Goal: Transaction & Acquisition: Purchase product/service

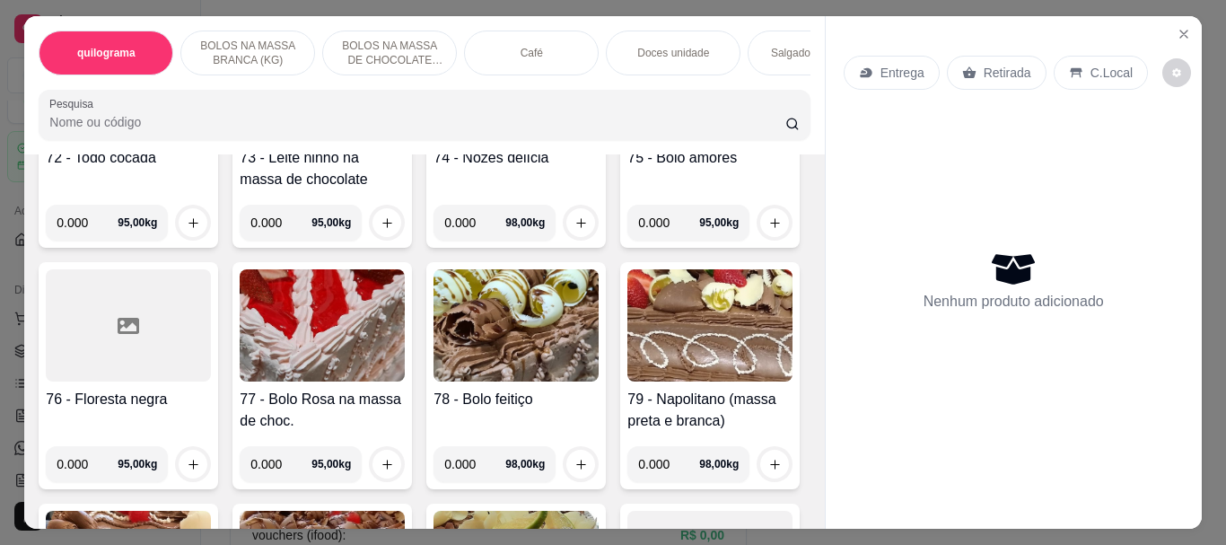
scroll to position [3680, 0]
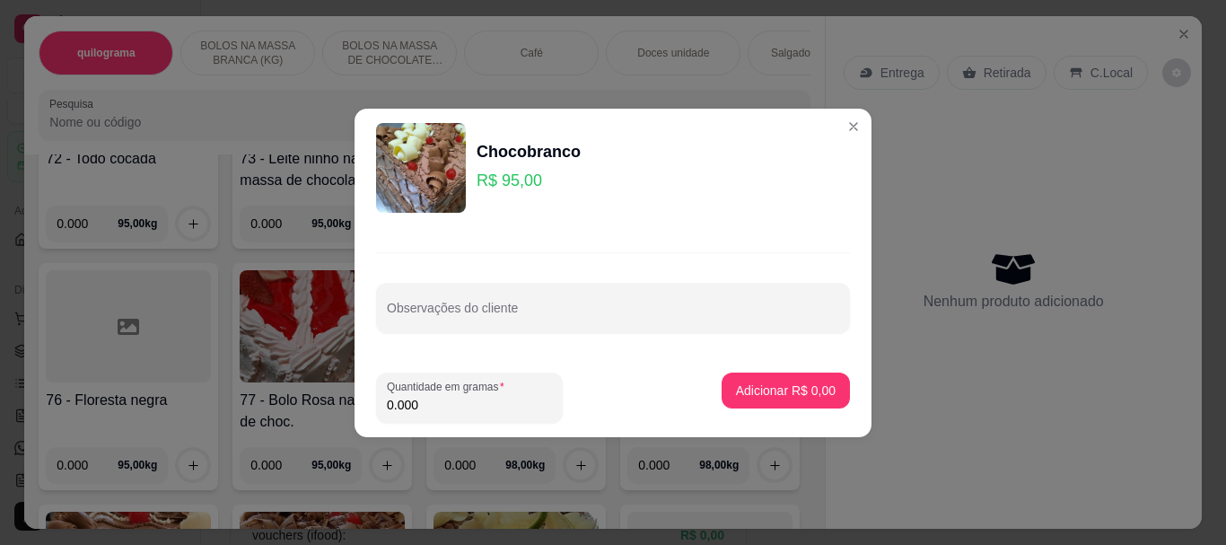
click at [448, 396] on input "0.000" at bounding box center [469, 405] width 165 height 18
type input "1.070"
click at [728, 381] on p "Adicionar R$ 101,65" at bounding box center [779, 389] width 110 height 17
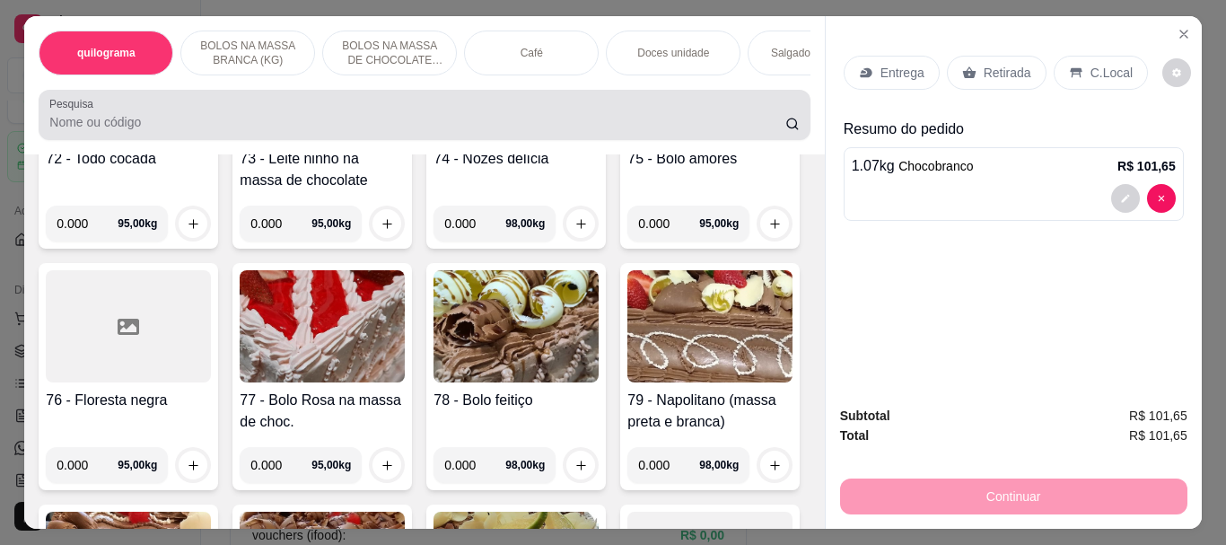
click at [83, 111] on label "Pesquisa" at bounding box center [74, 103] width 50 height 15
click at [83, 115] on input "Pesquisa" at bounding box center [417, 122] width 736 height 18
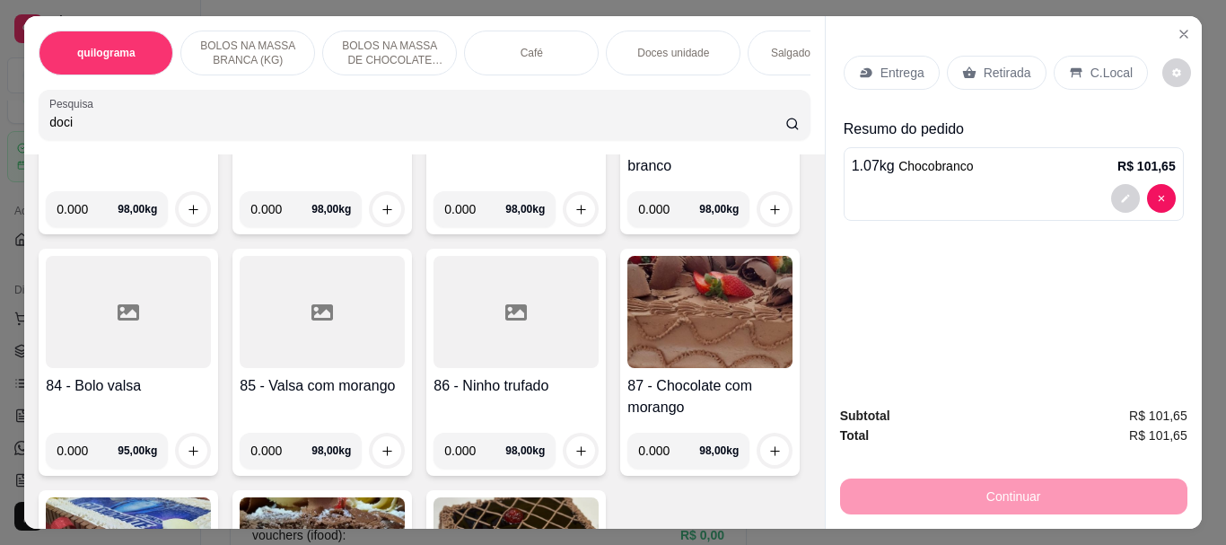
scroll to position [4271, 0]
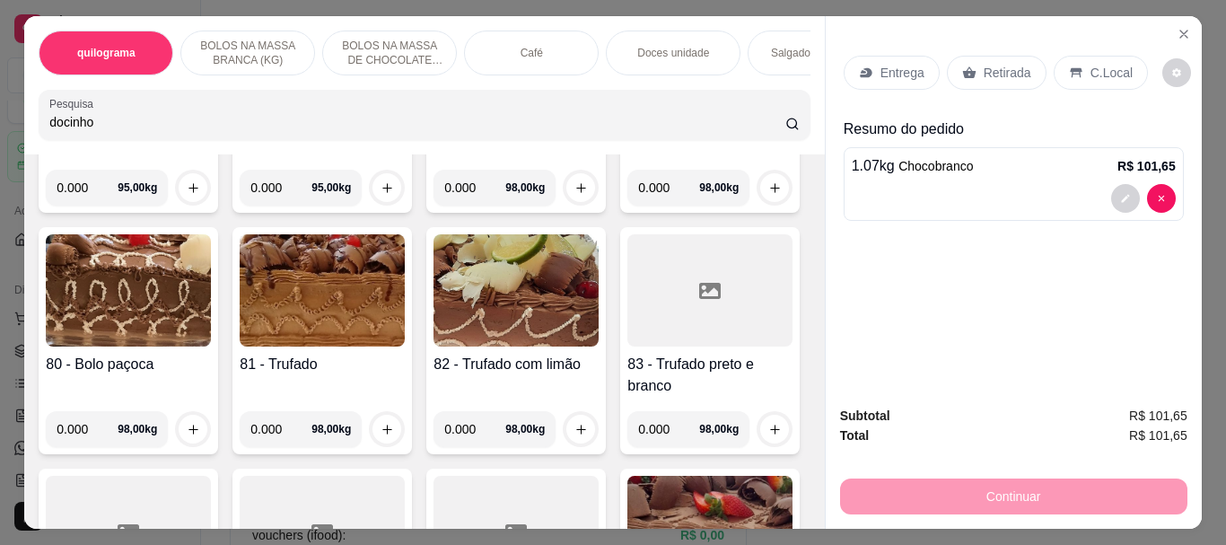
type input "docinho"
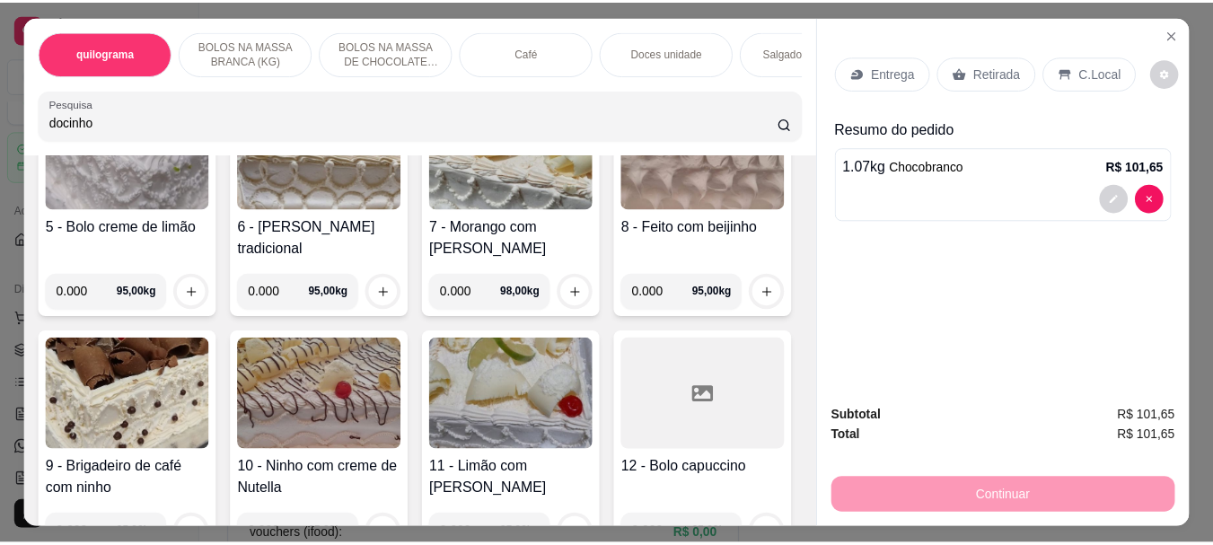
scroll to position [0, 0]
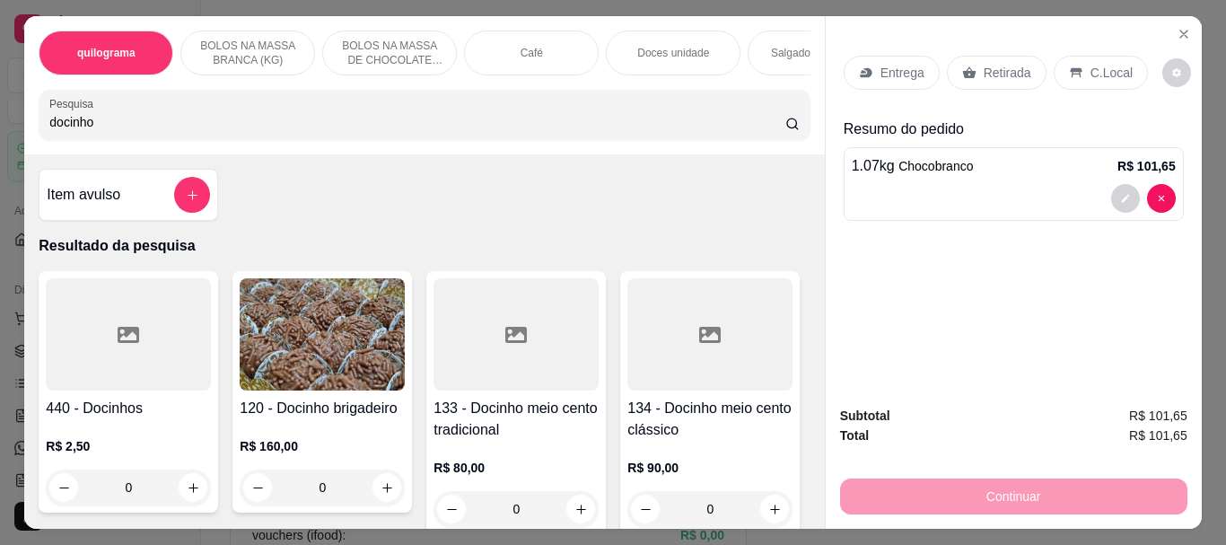
click at [53, 374] on div at bounding box center [128, 334] width 165 height 112
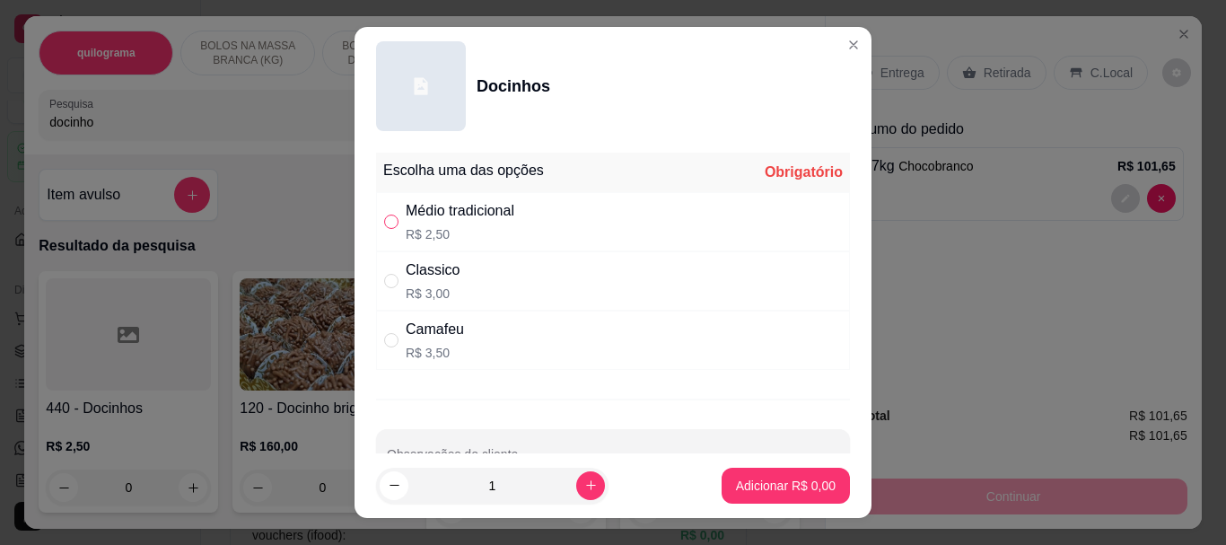
click at [384, 220] on input "" at bounding box center [391, 222] width 14 height 14
radio input "true"
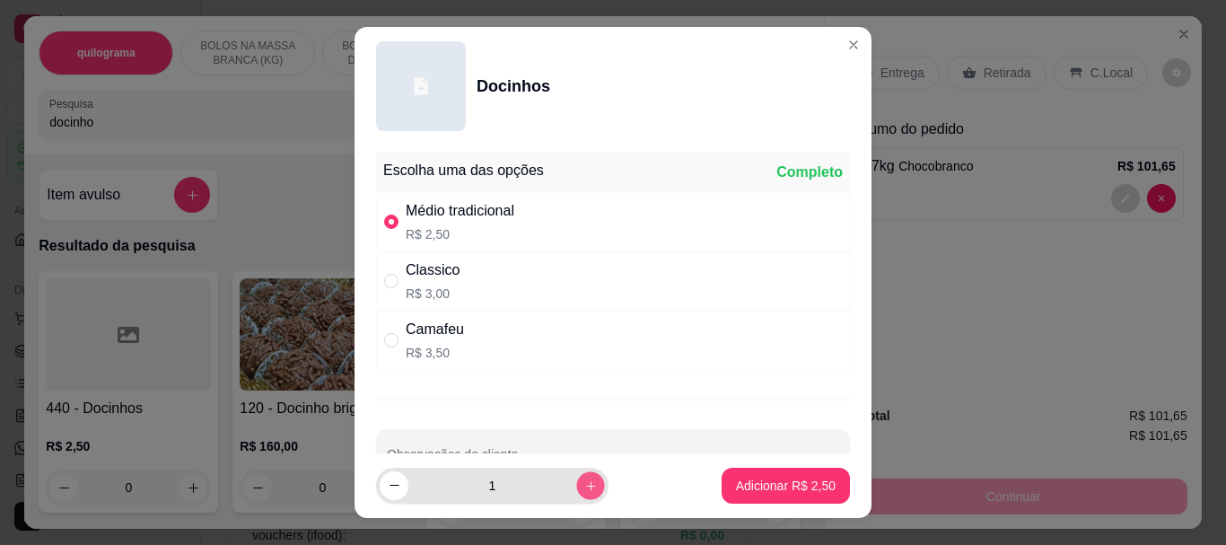
click at [576, 483] on button "increase-product-quantity" at bounding box center [590, 485] width 28 height 28
click at [584, 483] on icon "increase-product-quantity" at bounding box center [590, 484] width 13 height 13
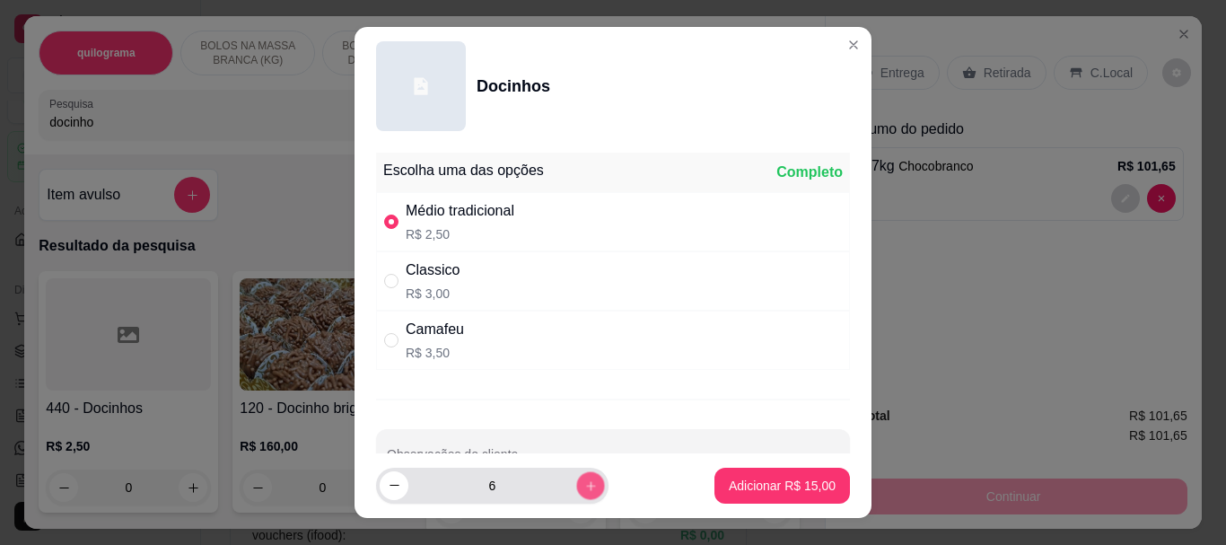
click at [584, 483] on icon "increase-product-quantity" at bounding box center [590, 484] width 13 height 13
click at [576, 483] on button "increase-product-quantity" at bounding box center [590, 485] width 28 height 28
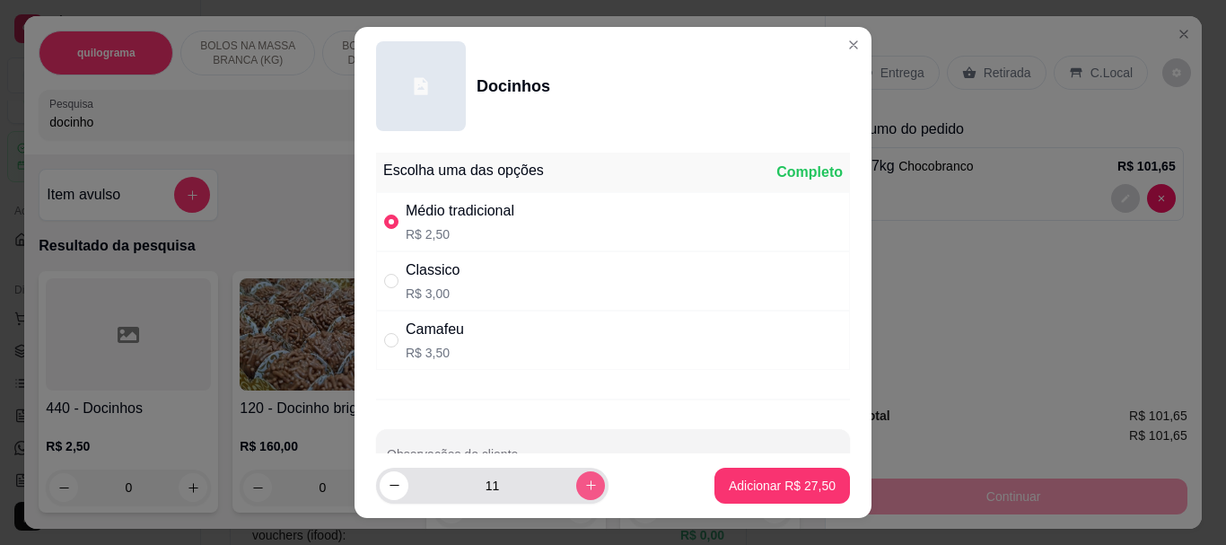
click at [576, 483] on button "increase-product-quantity" at bounding box center [590, 485] width 29 height 29
click at [576, 483] on button "increase-product-quantity" at bounding box center [590, 485] width 28 height 28
type input "14"
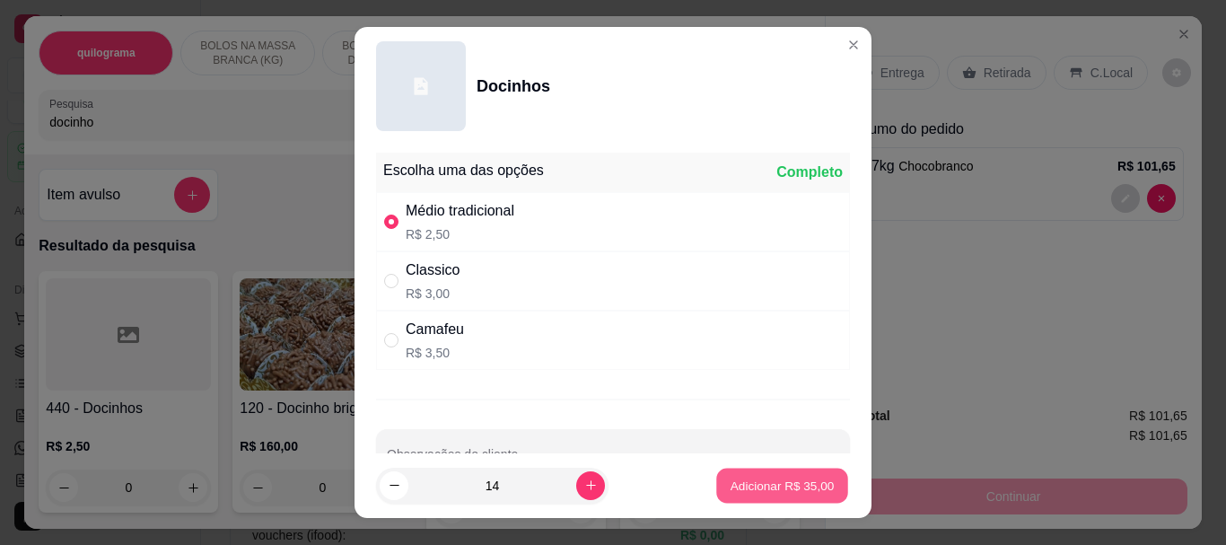
click at [743, 480] on p "Adicionar R$ 35,00" at bounding box center [783, 485] width 104 height 17
type input "14"
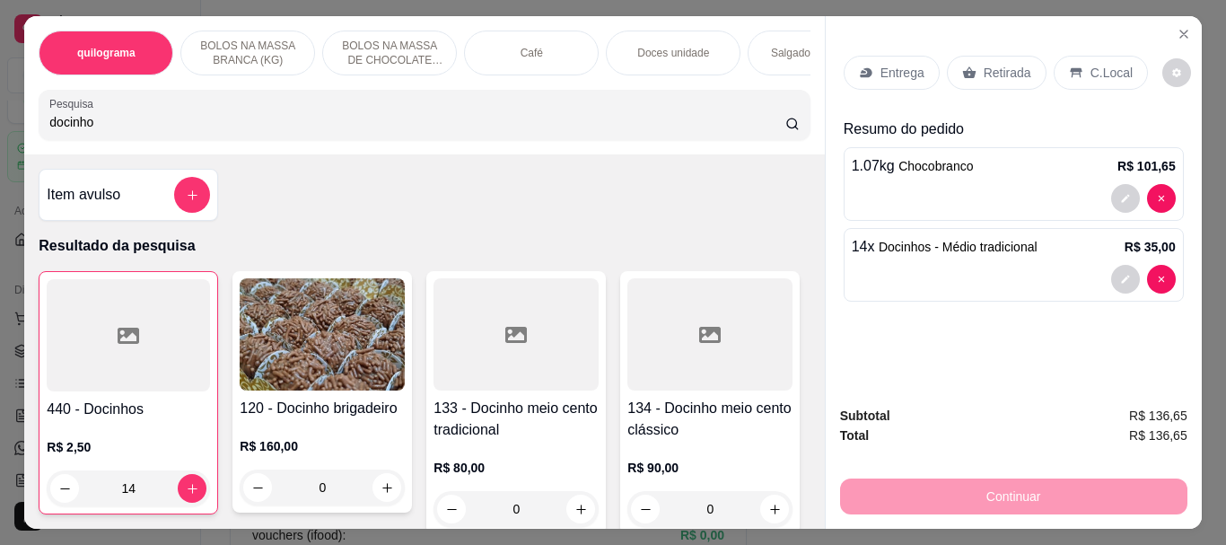
click at [992, 64] on p "Retirada" at bounding box center [1008, 73] width 48 height 18
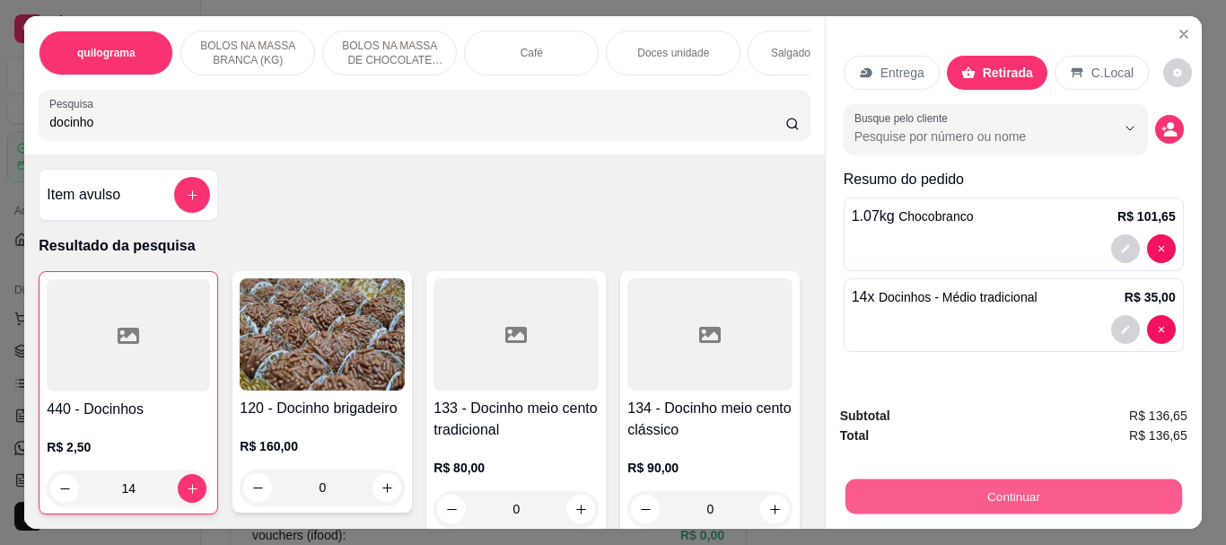
click at [995, 488] on button "Continuar" at bounding box center [1013, 495] width 337 height 35
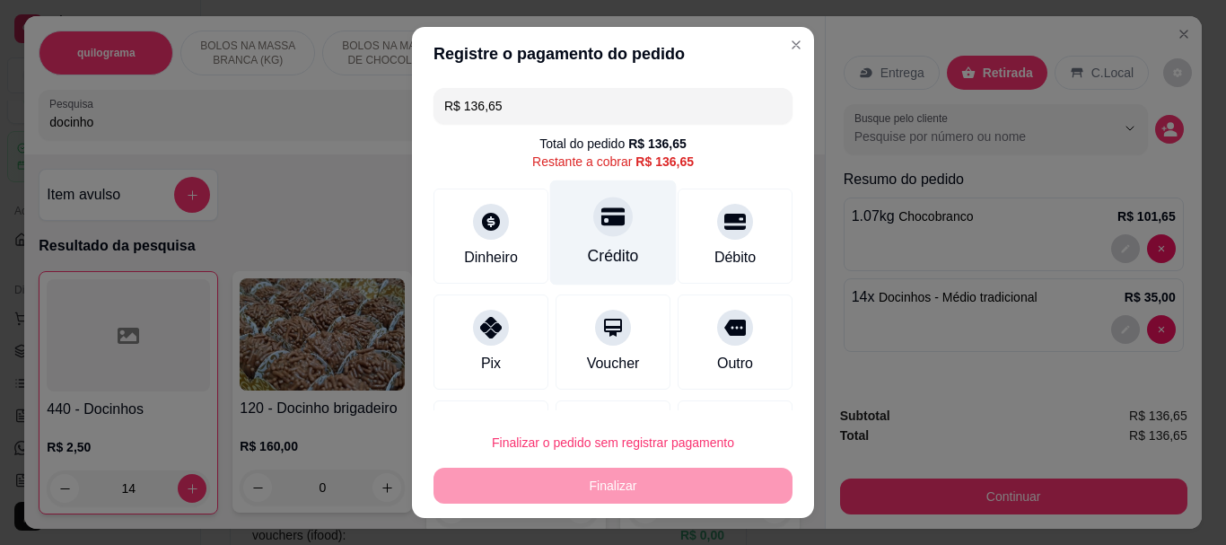
click at [610, 240] on div "Crédito" at bounding box center [613, 232] width 127 height 105
type input "R$ 0,00"
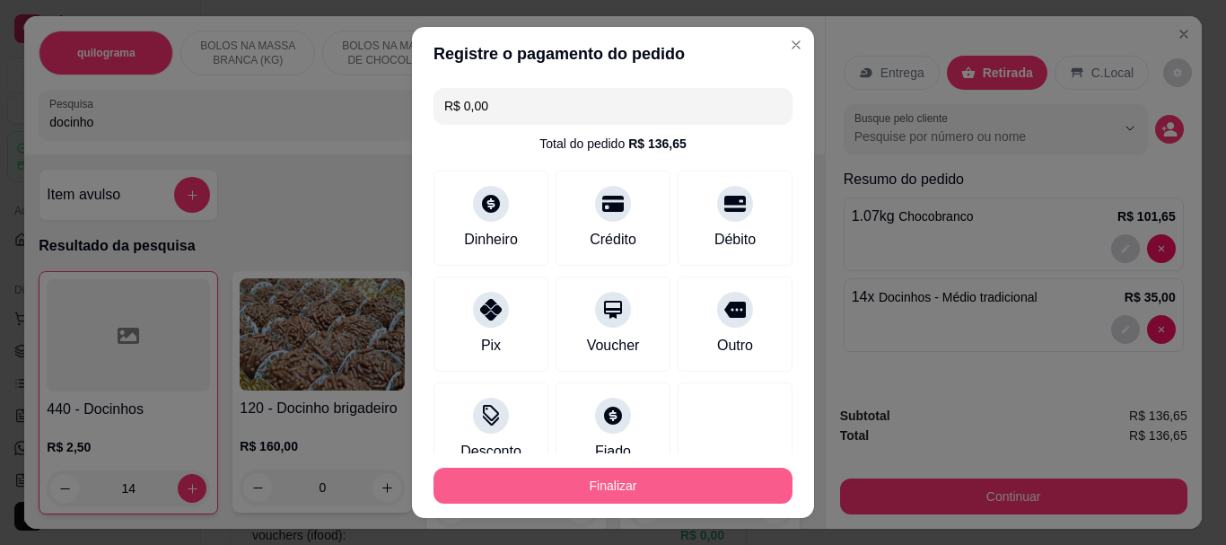
click at [587, 481] on button "Finalizar" at bounding box center [613, 486] width 359 height 36
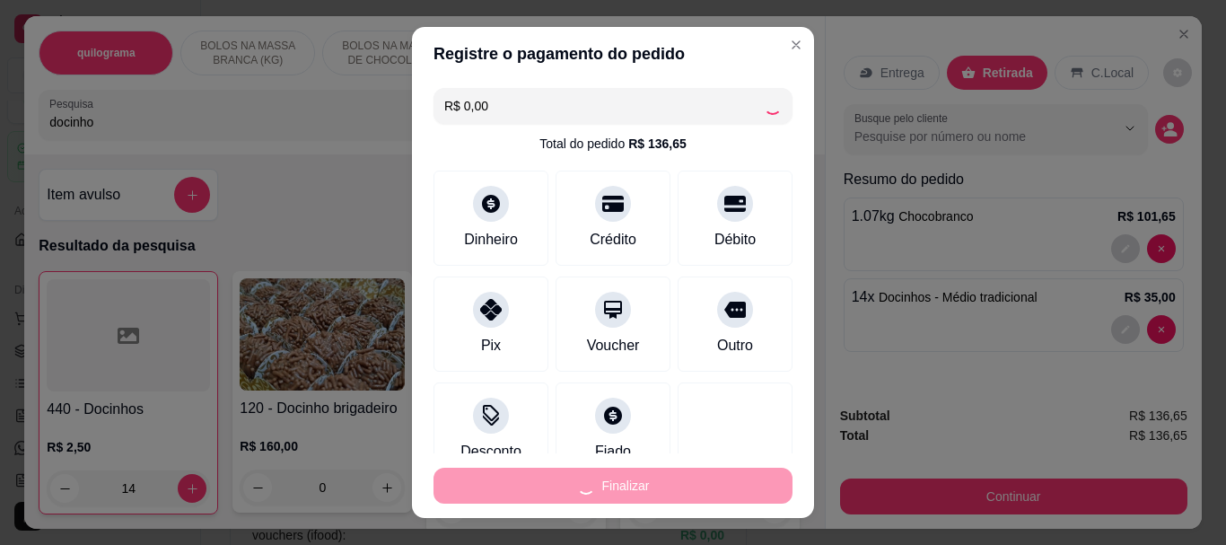
type input "0"
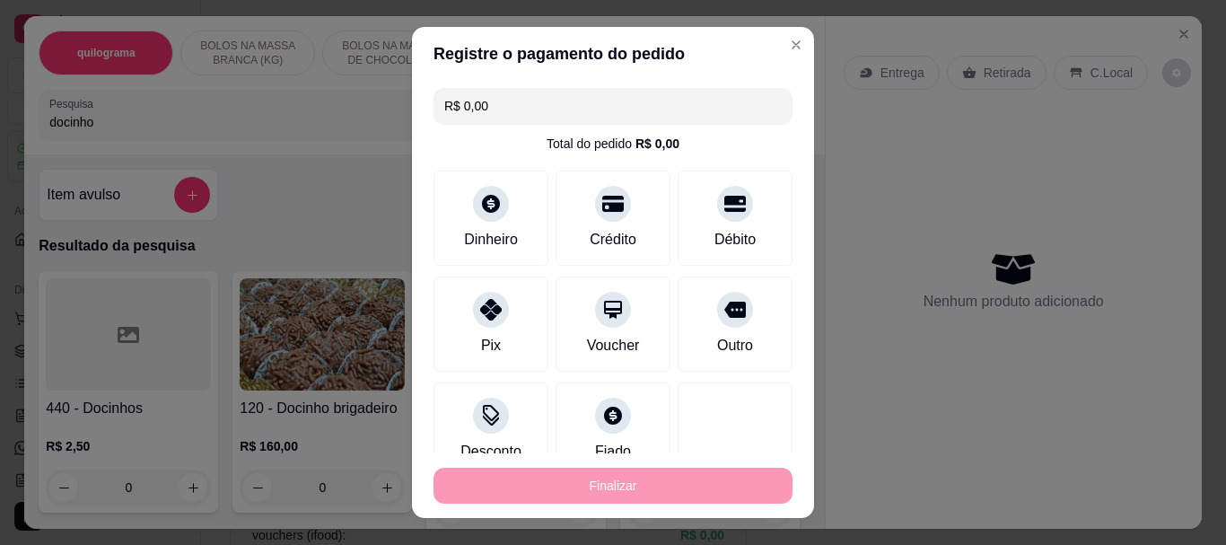
type input "-R$ 136,65"
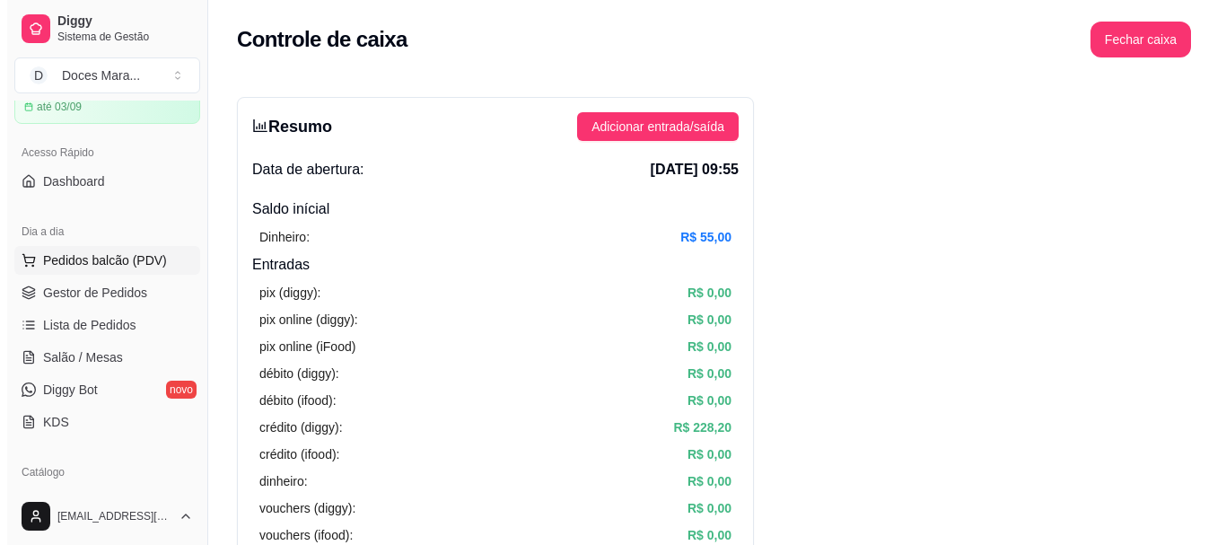
scroll to position [118, 0]
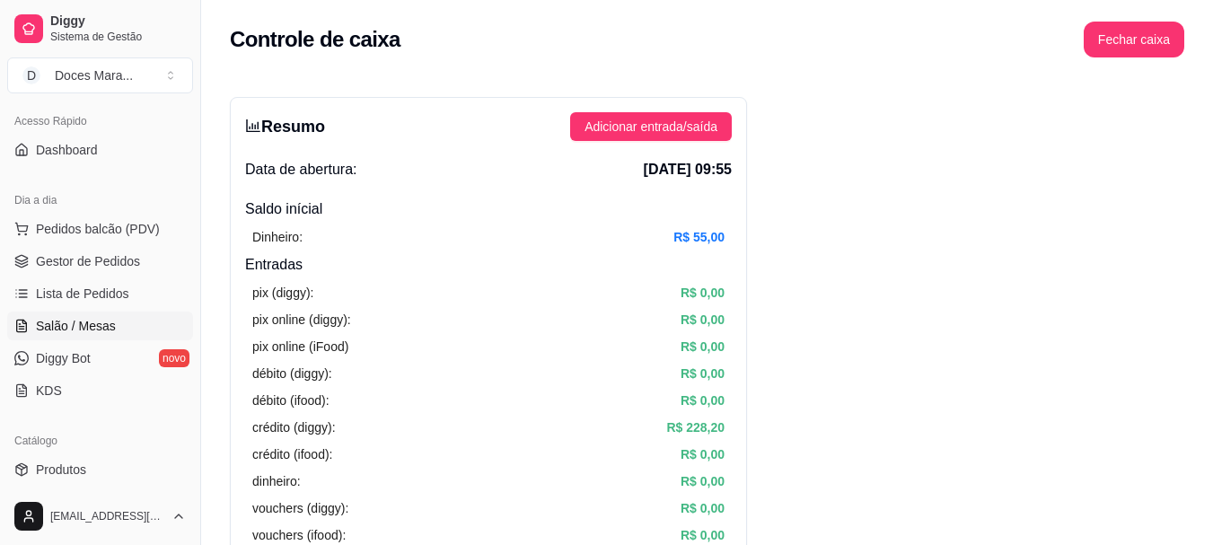
click at [95, 326] on span "Salão / Mesas" at bounding box center [76, 326] width 80 height 18
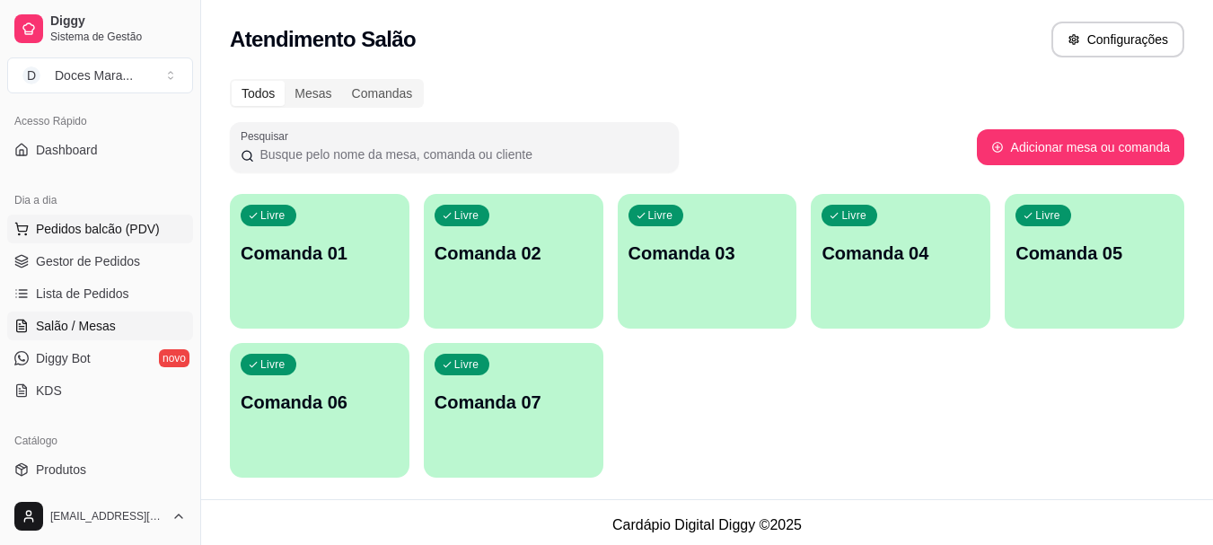
click at [70, 231] on span "Pedidos balcão (PDV)" at bounding box center [98, 229] width 124 height 18
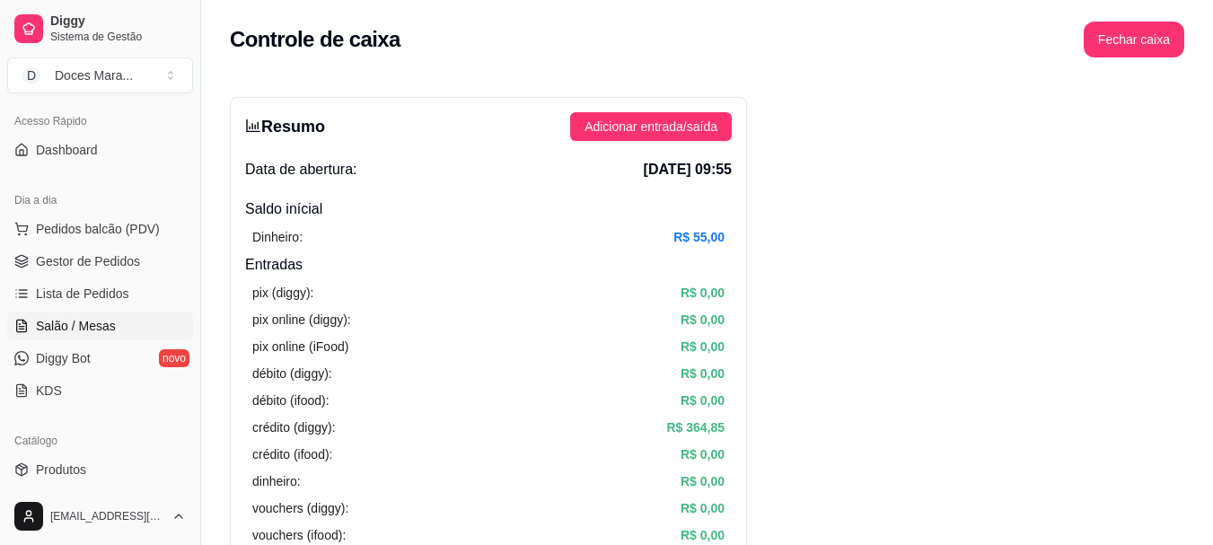
click at [87, 321] on span "Salão / Mesas" at bounding box center [76, 326] width 80 height 18
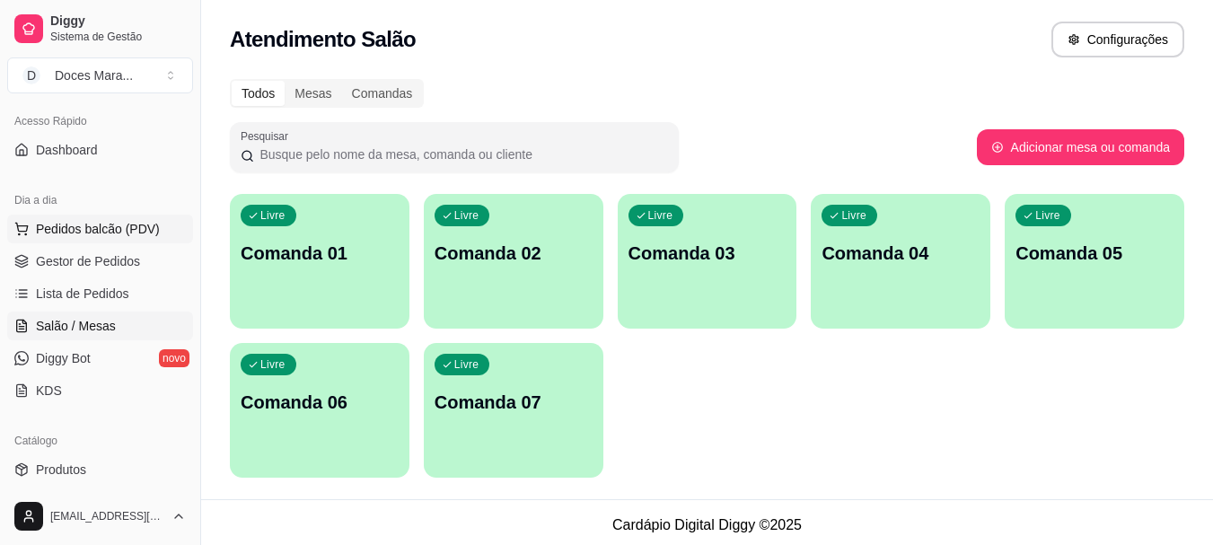
click at [113, 223] on span "Pedidos balcão (PDV)" at bounding box center [98, 229] width 124 height 18
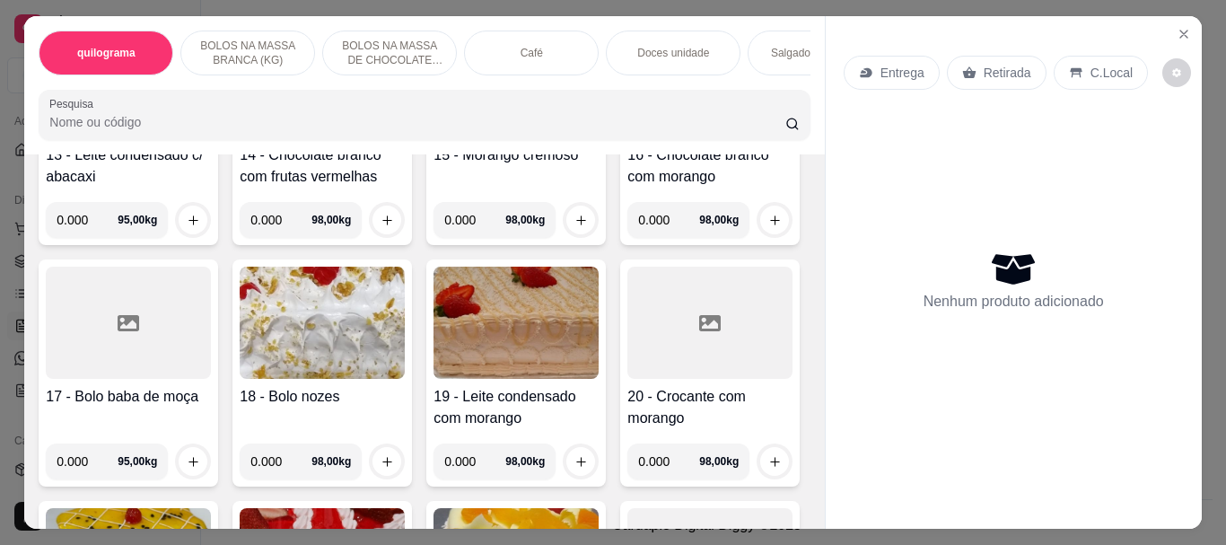
scroll to position [1257, 0]
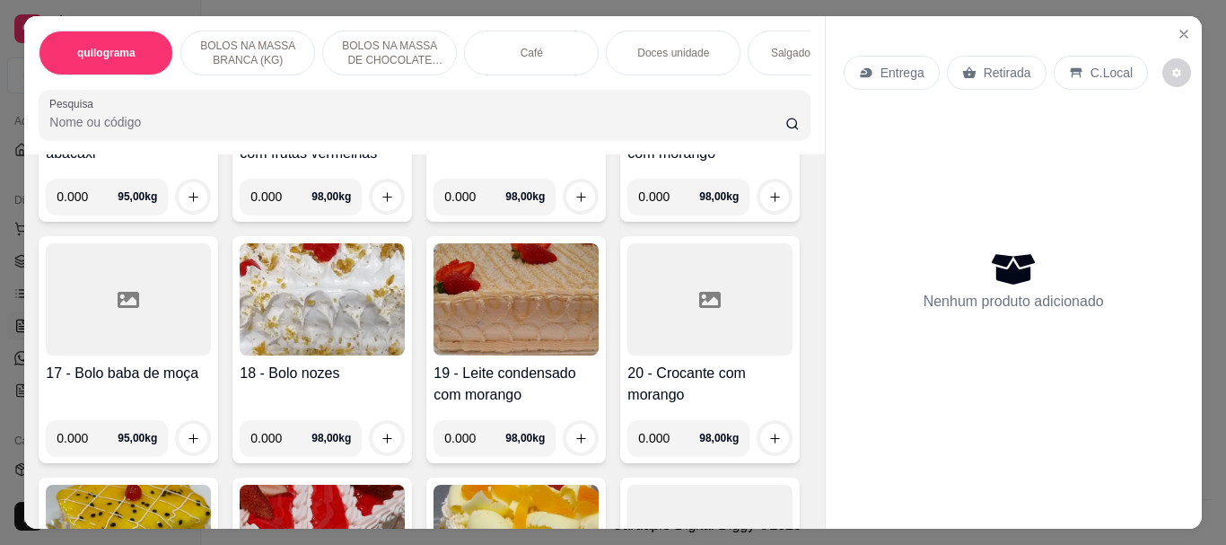
click at [487, 114] on img at bounding box center [516, 58] width 165 height 112
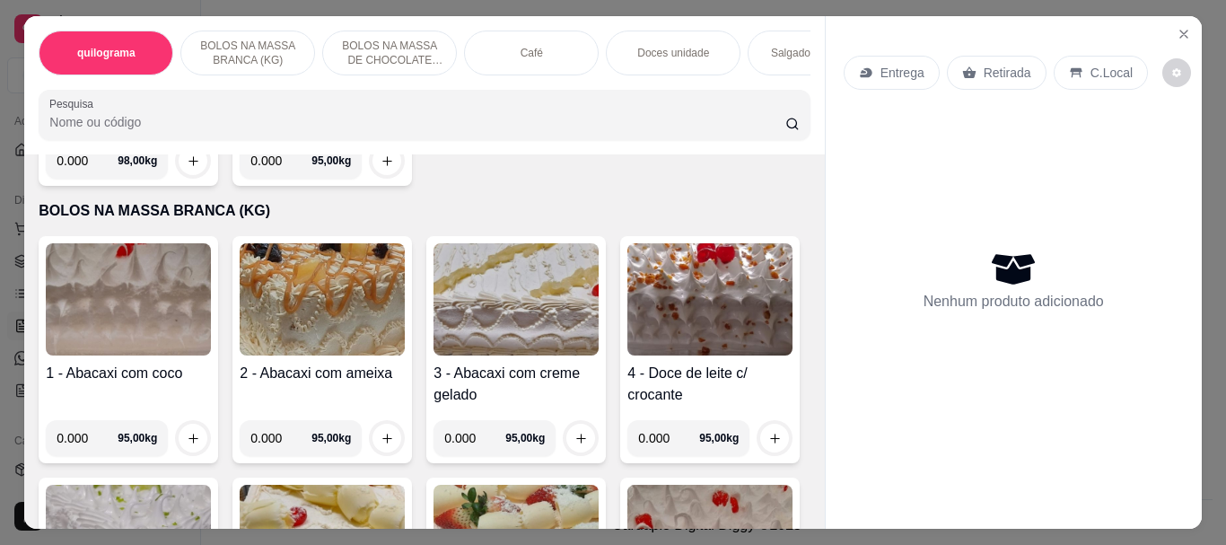
scroll to position [359, 0]
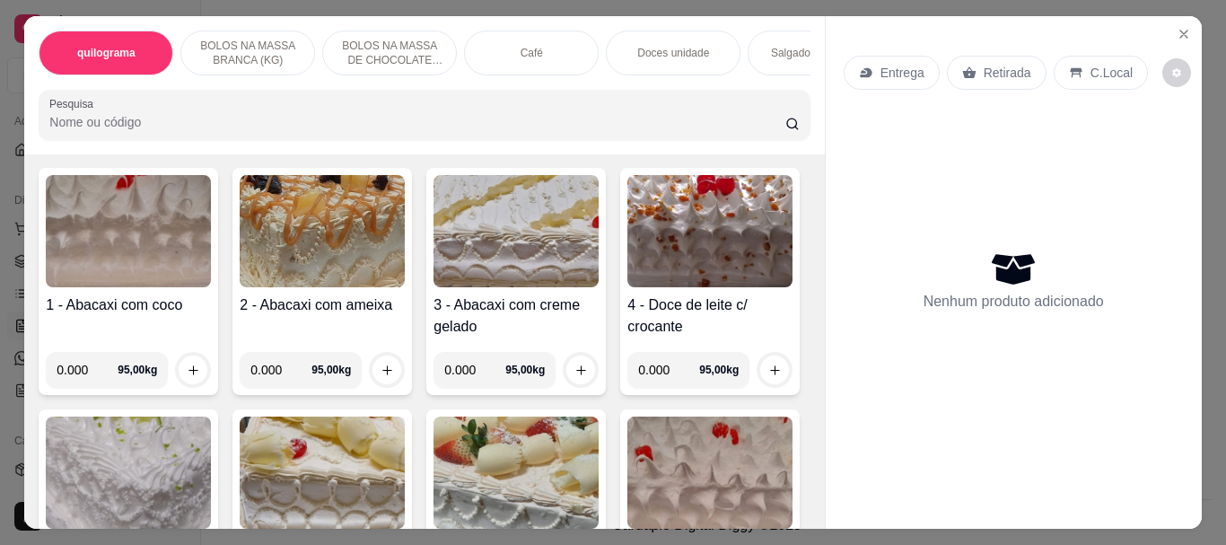
click at [83, 232] on img at bounding box center [128, 231] width 165 height 112
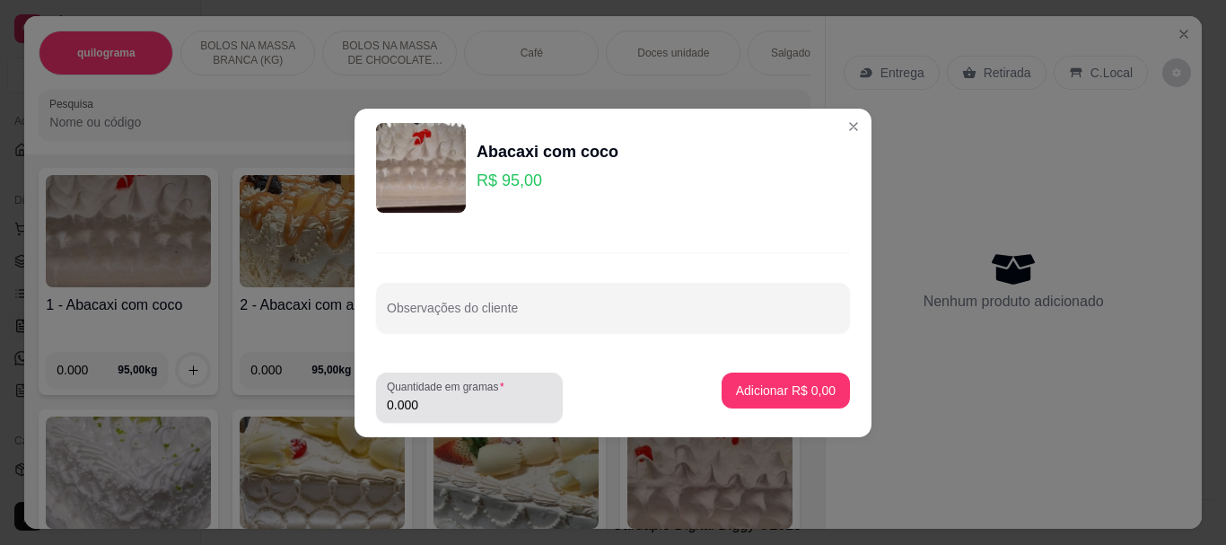
click at [422, 402] on input "0.000" at bounding box center [469, 405] width 165 height 18
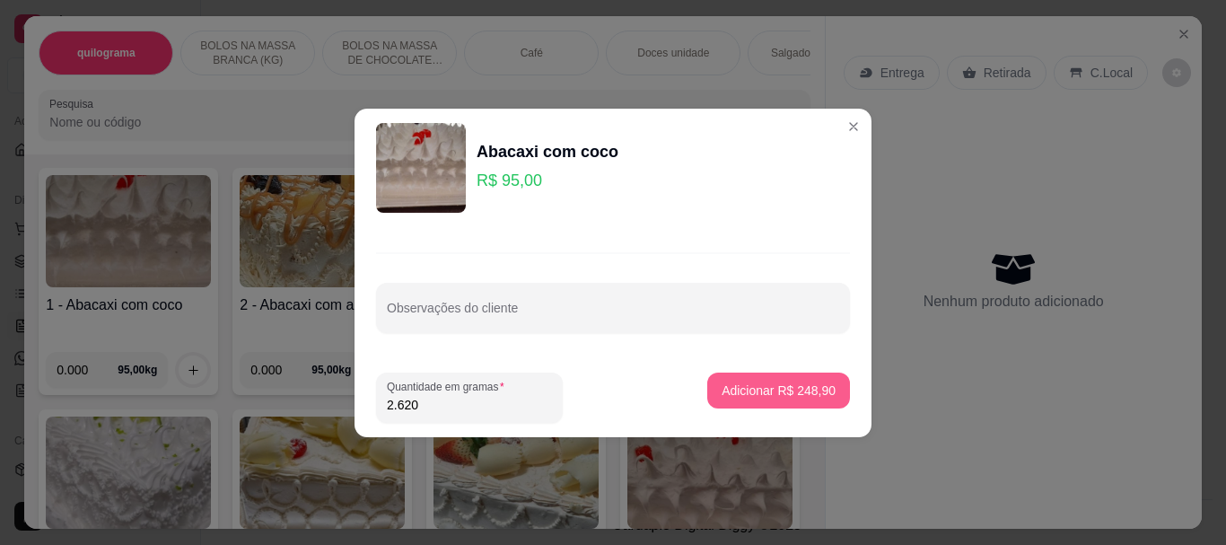
type input "2.620"
click at [803, 385] on p "Adicionar R$ 248,90" at bounding box center [779, 389] width 110 height 17
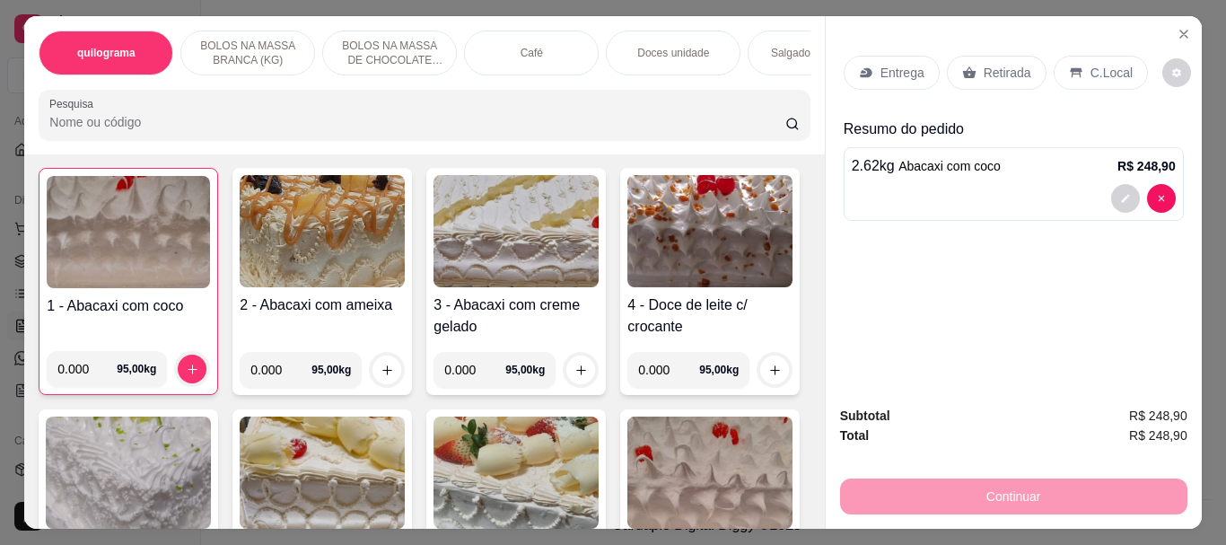
click at [173, 125] on input "Pesquisa" at bounding box center [417, 122] width 736 height 18
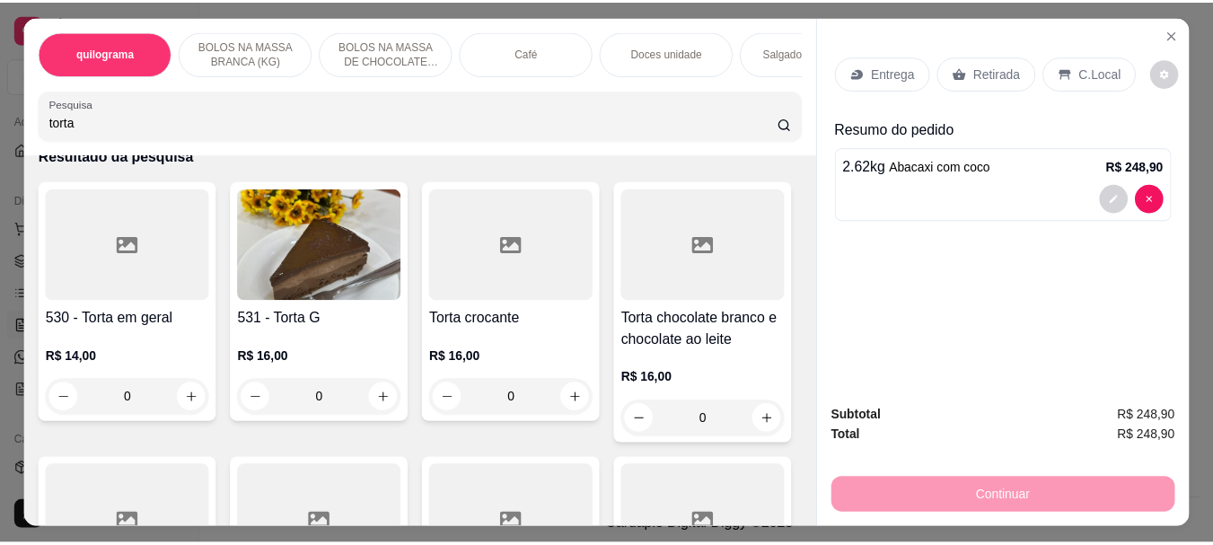
scroll to position [0, 0]
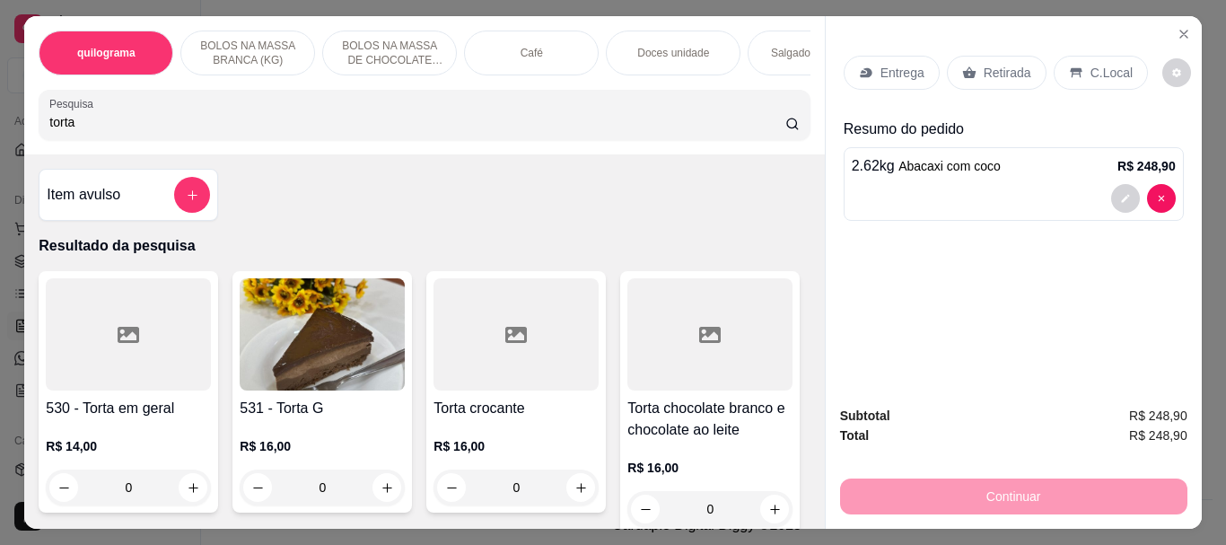
type input "torta"
click at [327, 353] on img at bounding box center [322, 334] width 165 height 112
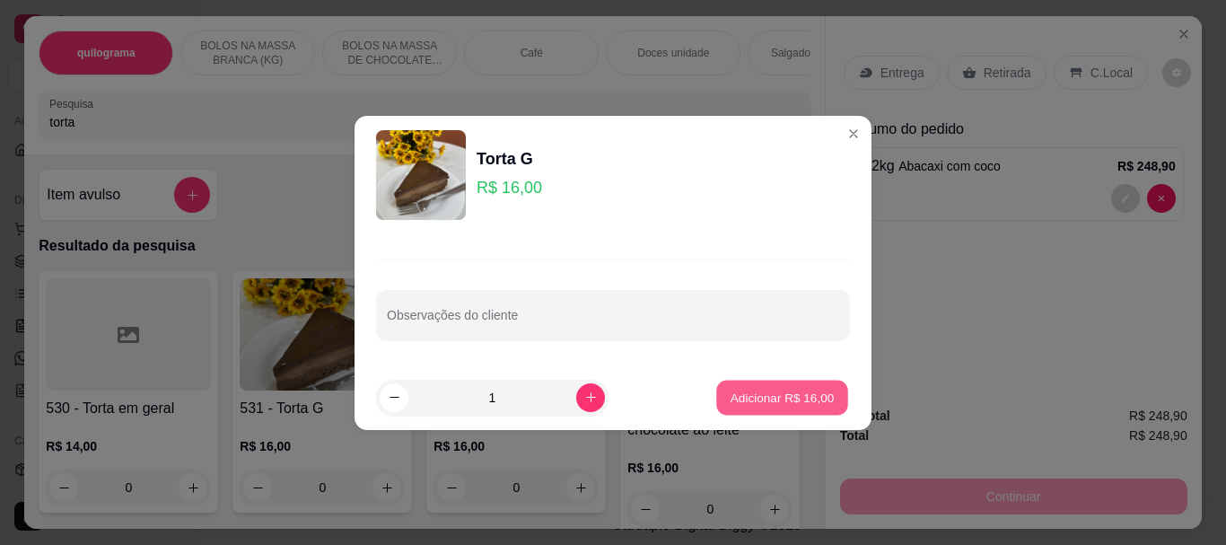
click at [817, 397] on p "Adicionar R$ 16,00" at bounding box center [783, 397] width 104 height 17
type input "1"
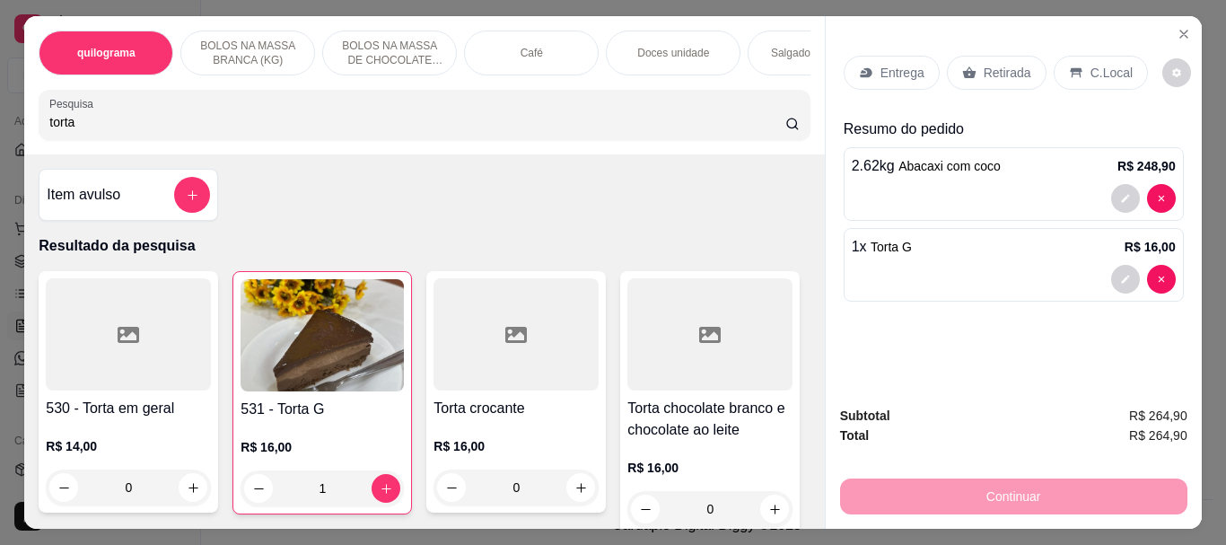
click at [996, 64] on p "Retirada" at bounding box center [1008, 73] width 48 height 18
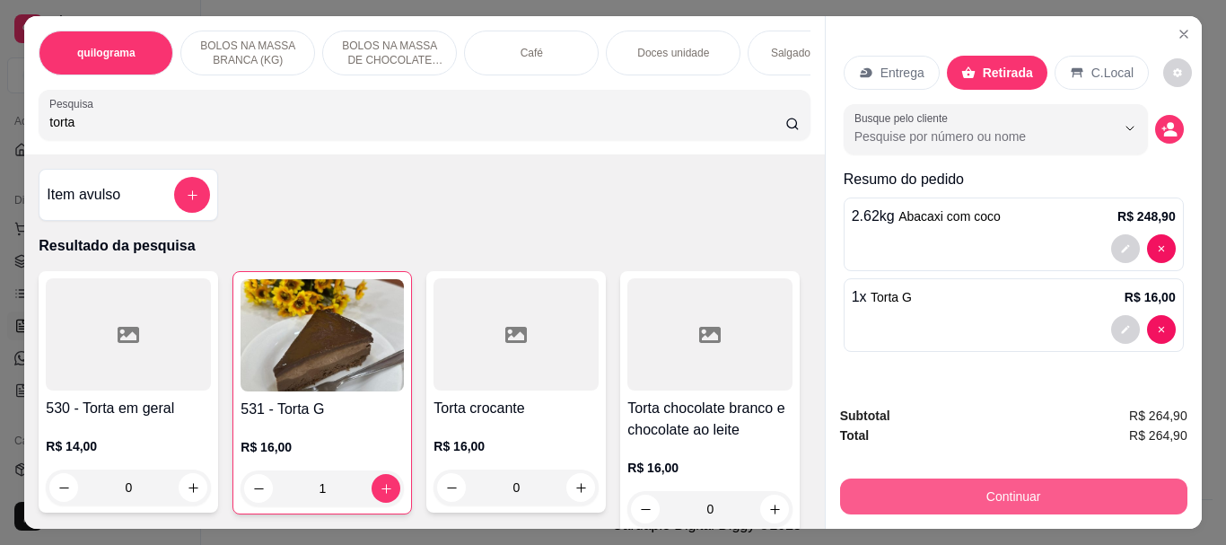
click at [1004, 486] on button "Continuar" at bounding box center [1013, 496] width 347 height 36
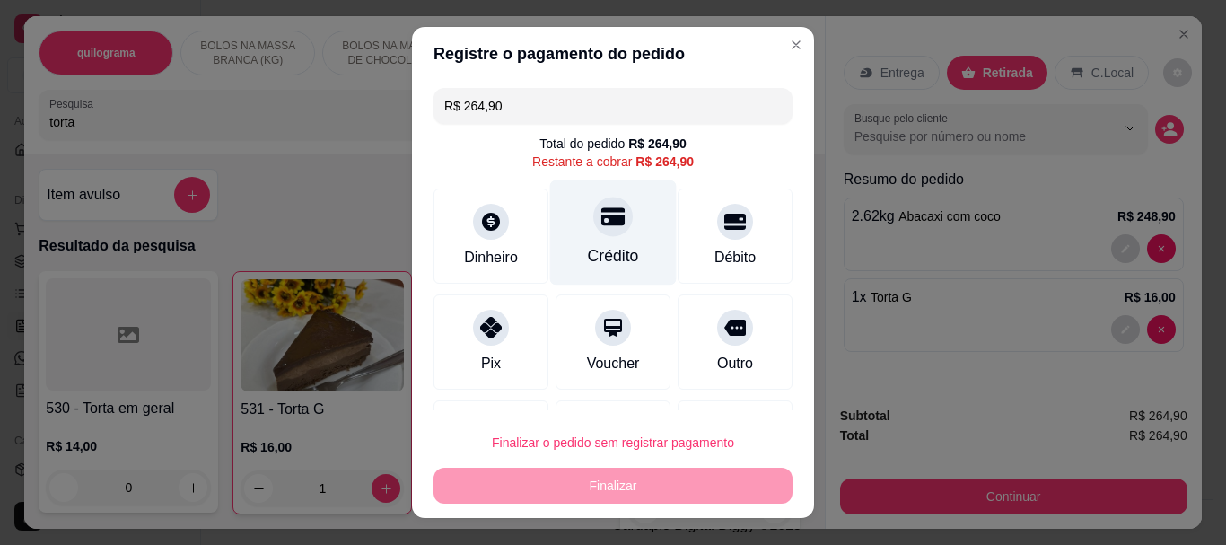
click at [600, 247] on div "Crédito" at bounding box center [613, 256] width 51 height 23
type input "R$ 0,00"
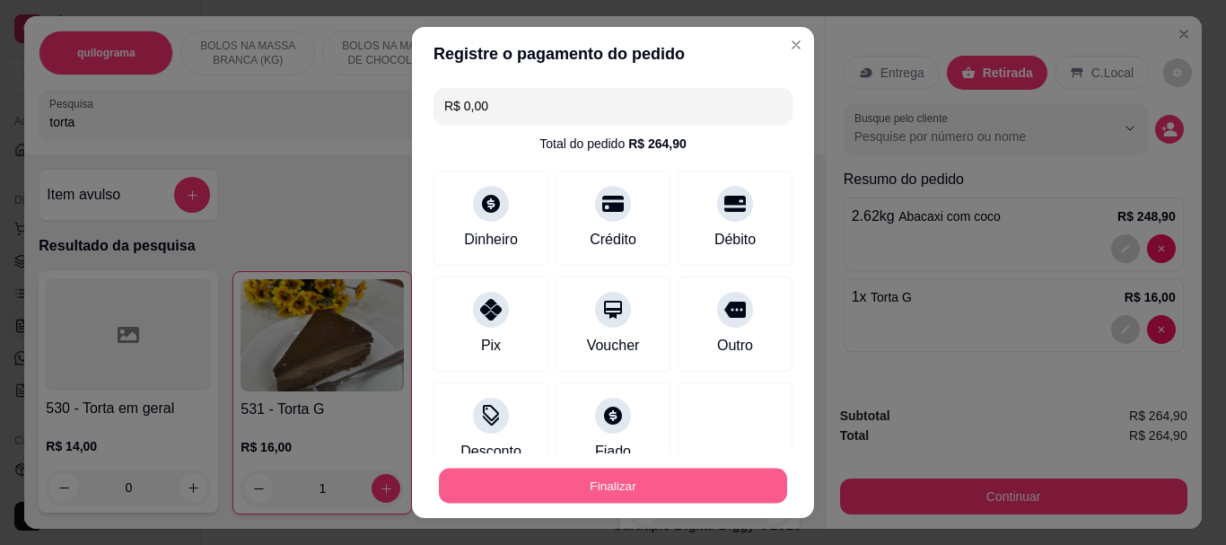
click at [622, 478] on button "Finalizar" at bounding box center [613, 485] width 348 height 35
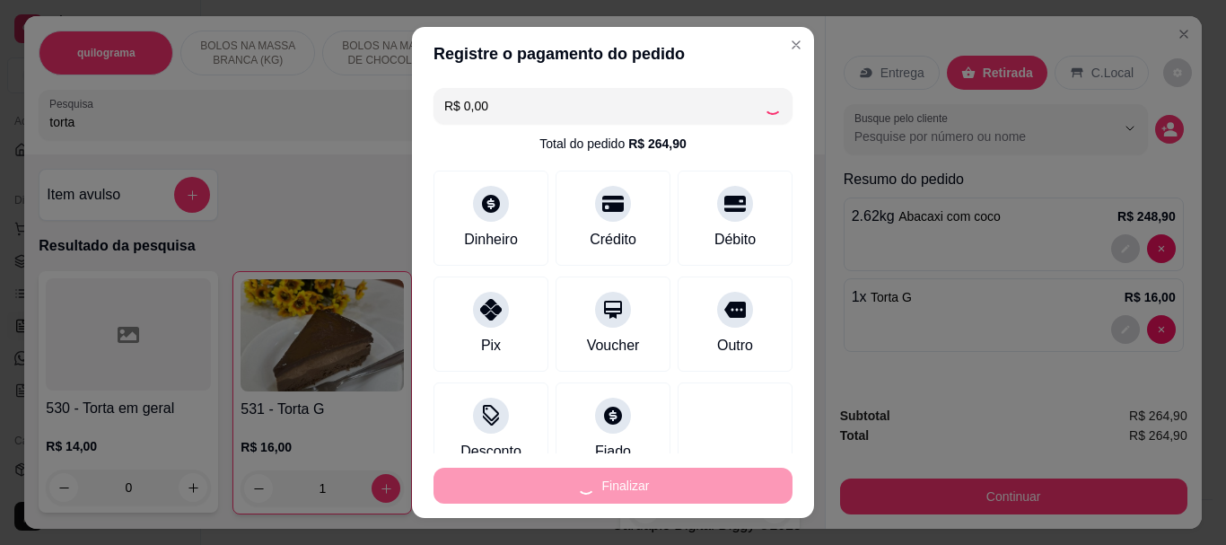
type input "0"
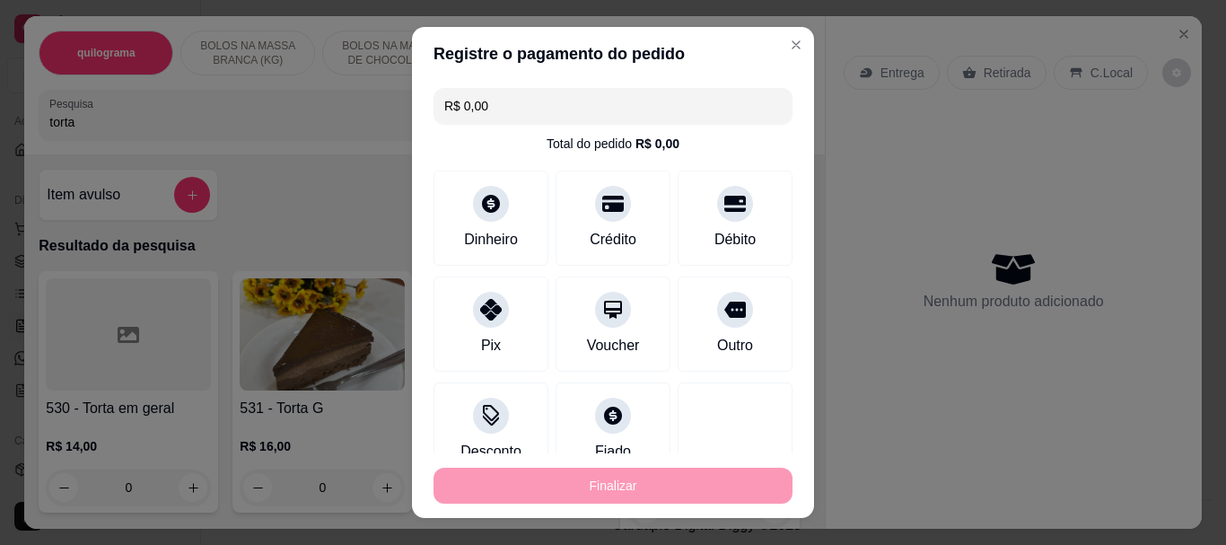
type input "-R$ 264,90"
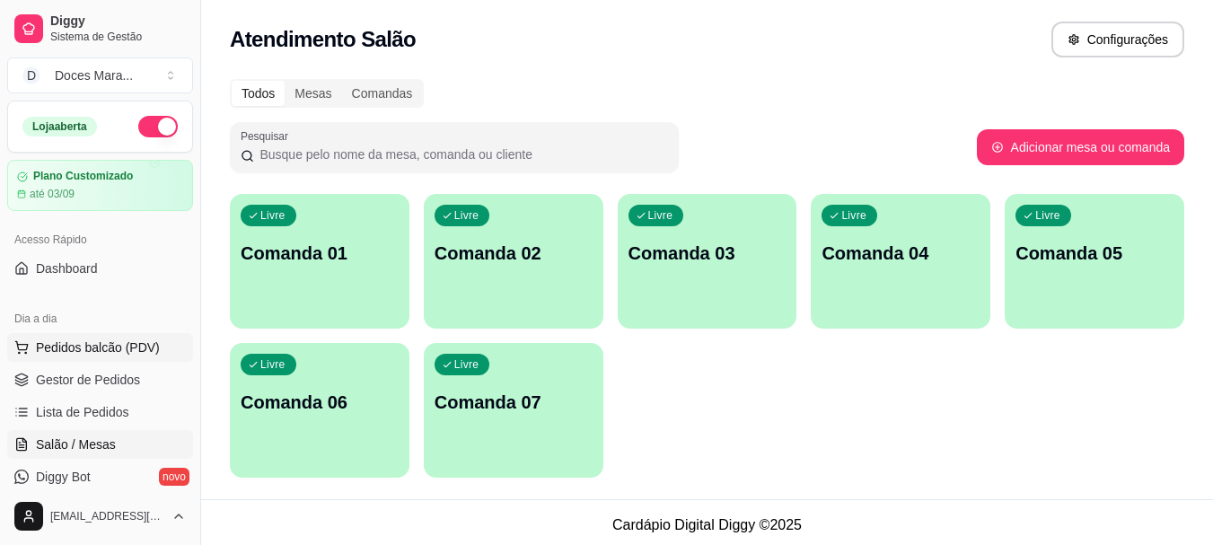
click at [72, 335] on button "Pedidos balcão (PDV)" at bounding box center [100, 347] width 186 height 29
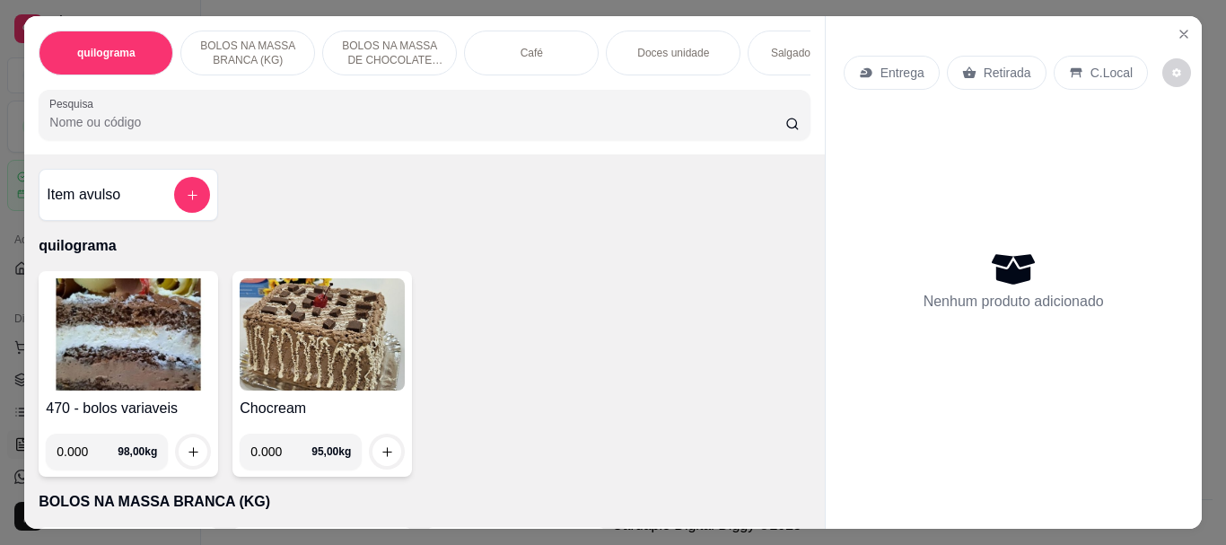
click at [73, 119] on input "Pesquisa" at bounding box center [417, 122] width 736 height 18
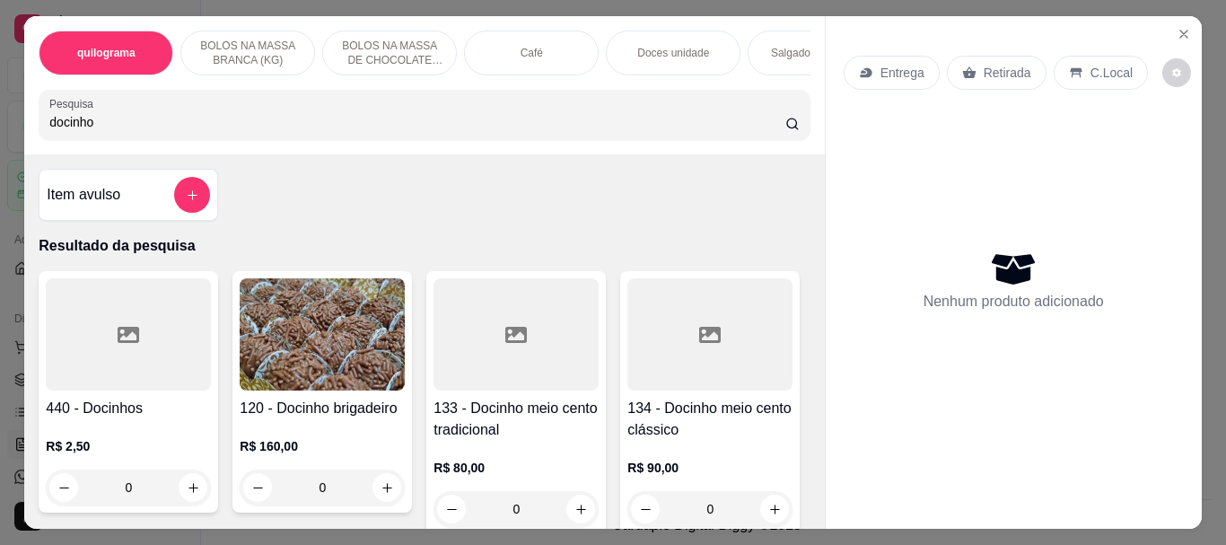
type input "docinho"
click at [109, 321] on div at bounding box center [128, 334] width 165 height 112
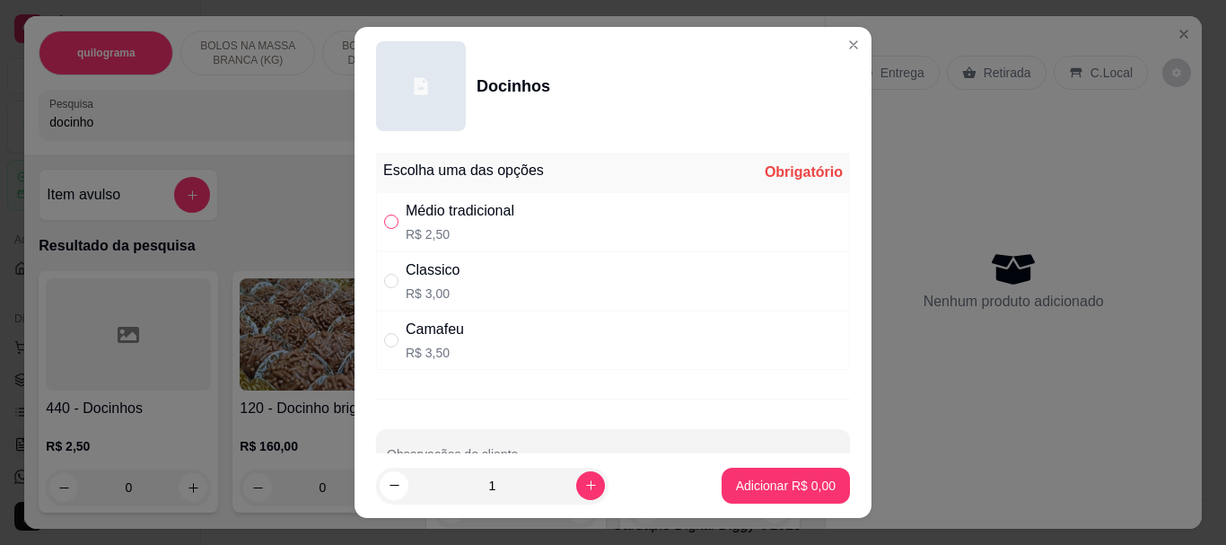
click at [384, 214] on label "" at bounding box center [391, 222] width 14 height 20
click at [384, 215] on input "" at bounding box center [391, 222] width 14 height 14
click at [387, 214] on label "" at bounding box center [391, 222] width 14 height 20
click at [387, 215] on input "" at bounding box center [391, 222] width 14 height 14
click at [386, 217] on input "" at bounding box center [391, 222] width 14 height 14
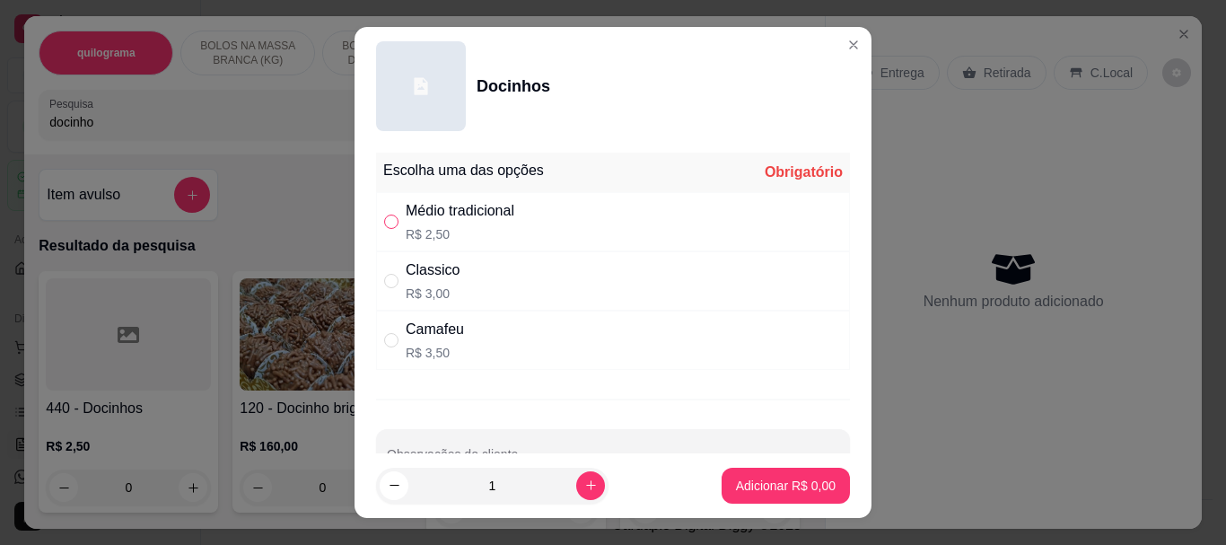
radio input "true"
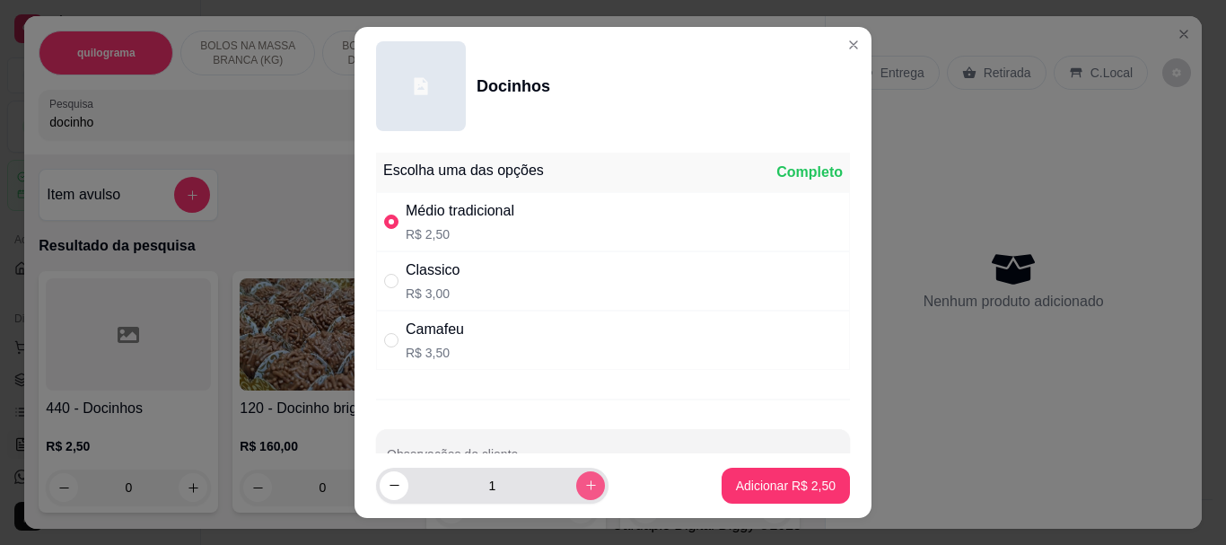
click at [576, 483] on button "increase-product-quantity" at bounding box center [590, 485] width 29 height 29
click at [576, 483] on button "increase-product-quantity" at bounding box center [590, 485] width 28 height 28
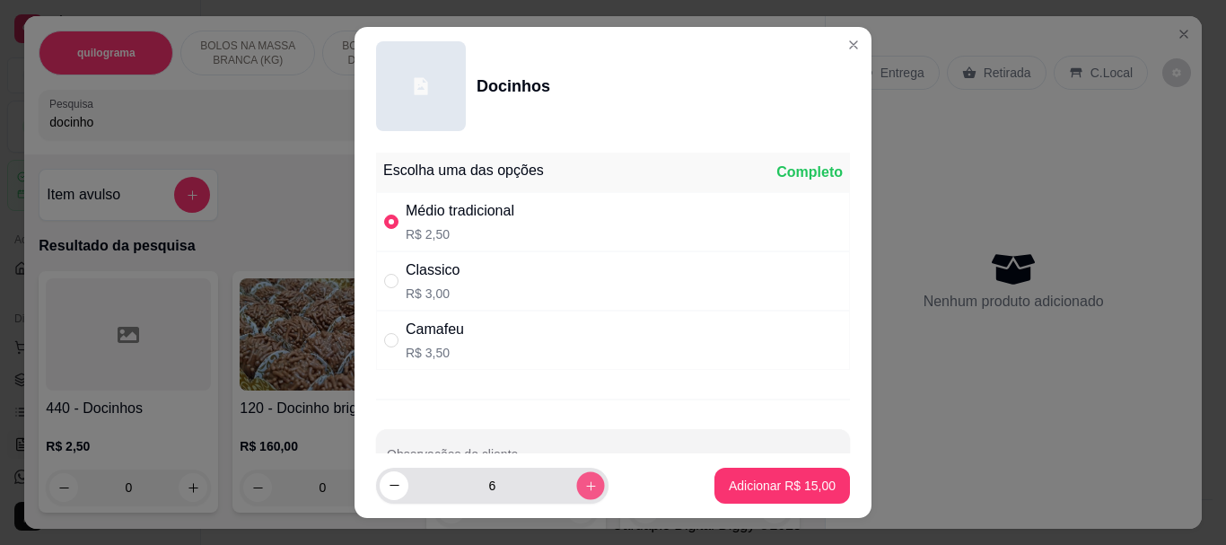
click at [576, 483] on button "increase-product-quantity" at bounding box center [590, 485] width 28 height 28
type input "7"
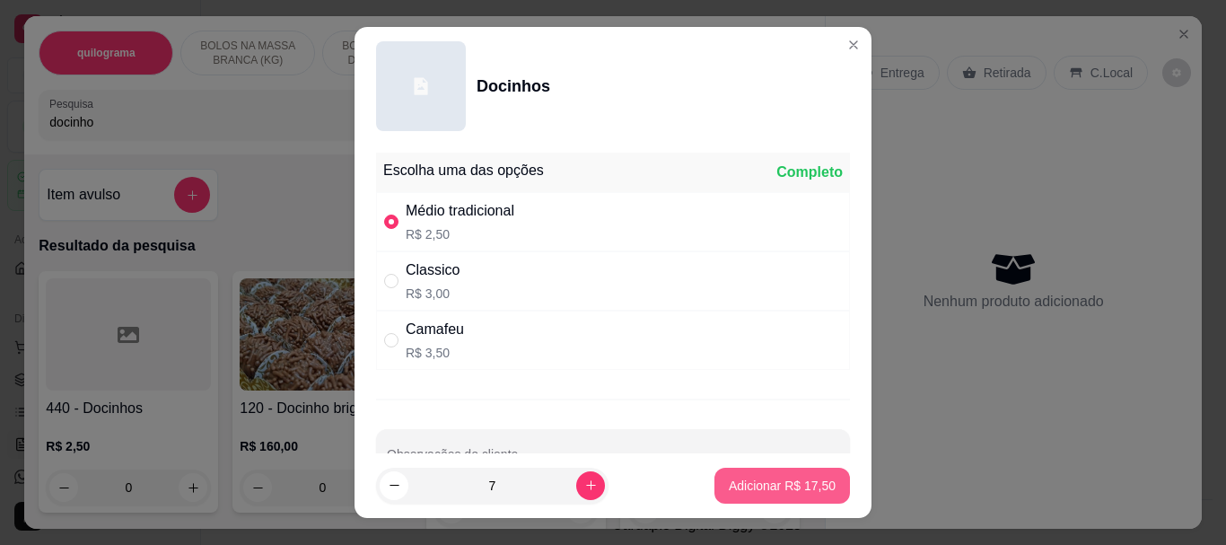
click at [777, 474] on button "Adicionar R$ 17,50" at bounding box center [783, 486] width 136 height 36
type input "7"
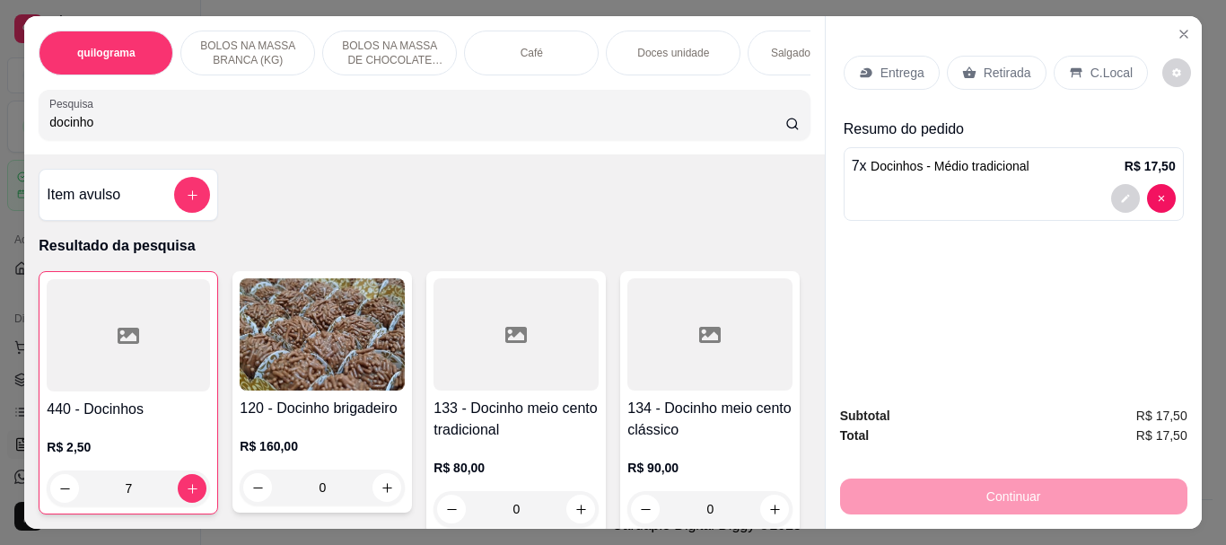
click at [1012, 73] on p "Retirada" at bounding box center [1008, 73] width 48 height 18
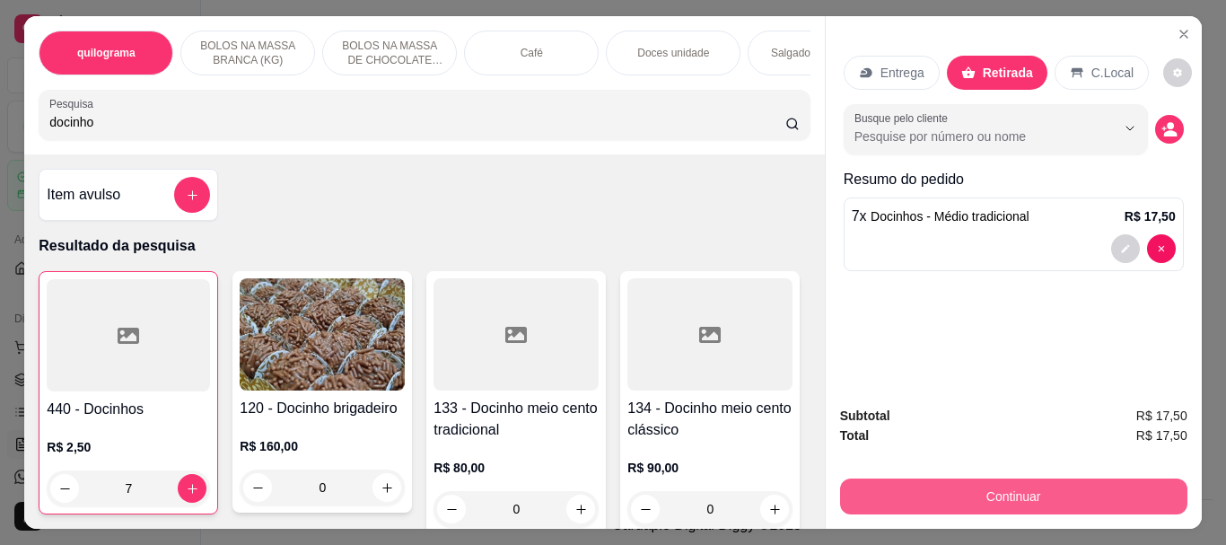
click at [979, 496] on button "Continuar" at bounding box center [1013, 496] width 347 height 36
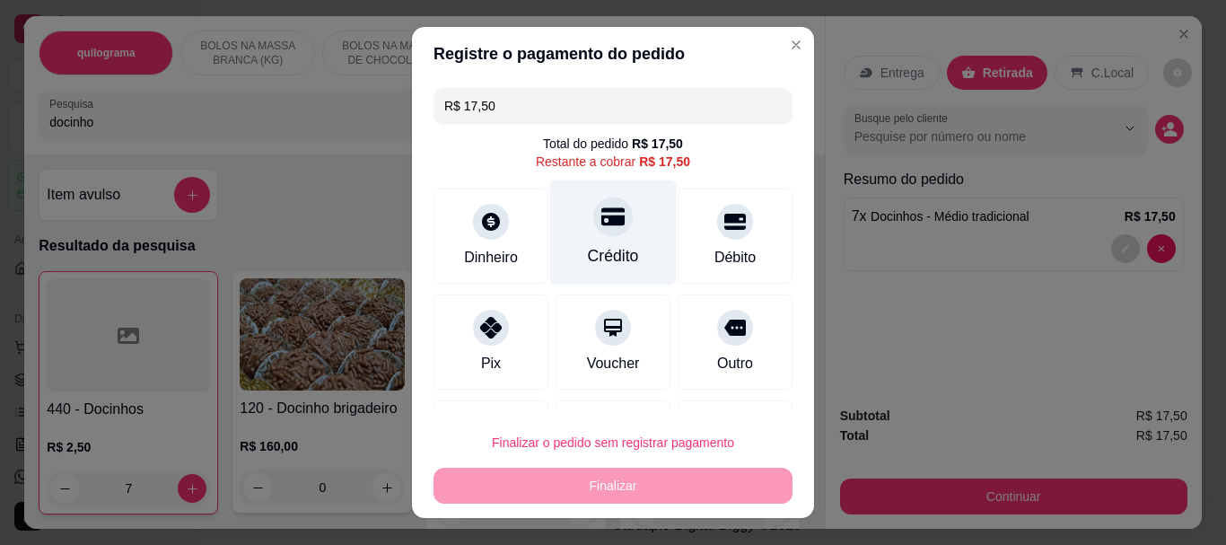
click at [589, 247] on div "Crédito" at bounding box center [613, 256] width 51 height 23
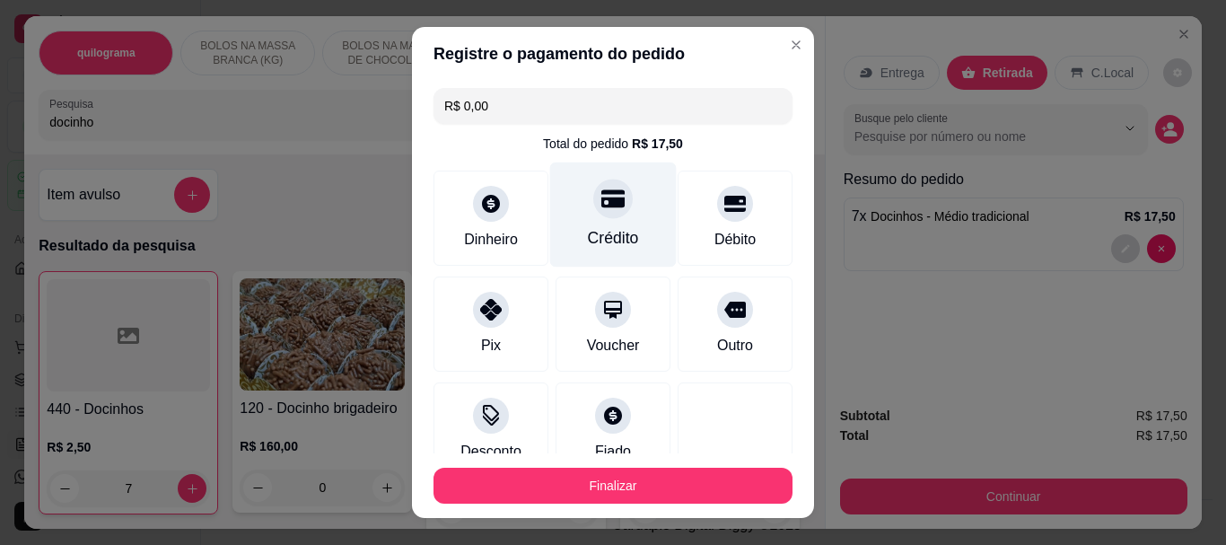
type input "R$ 0,00"
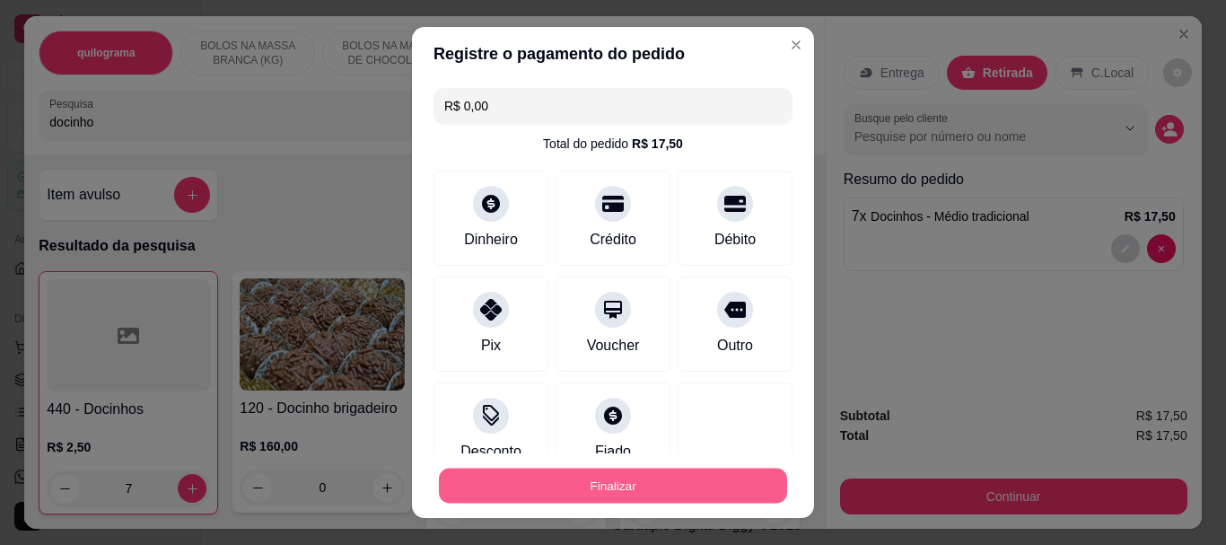
click at [596, 488] on button "Finalizar" at bounding box center [613, 485] width 348 height 35
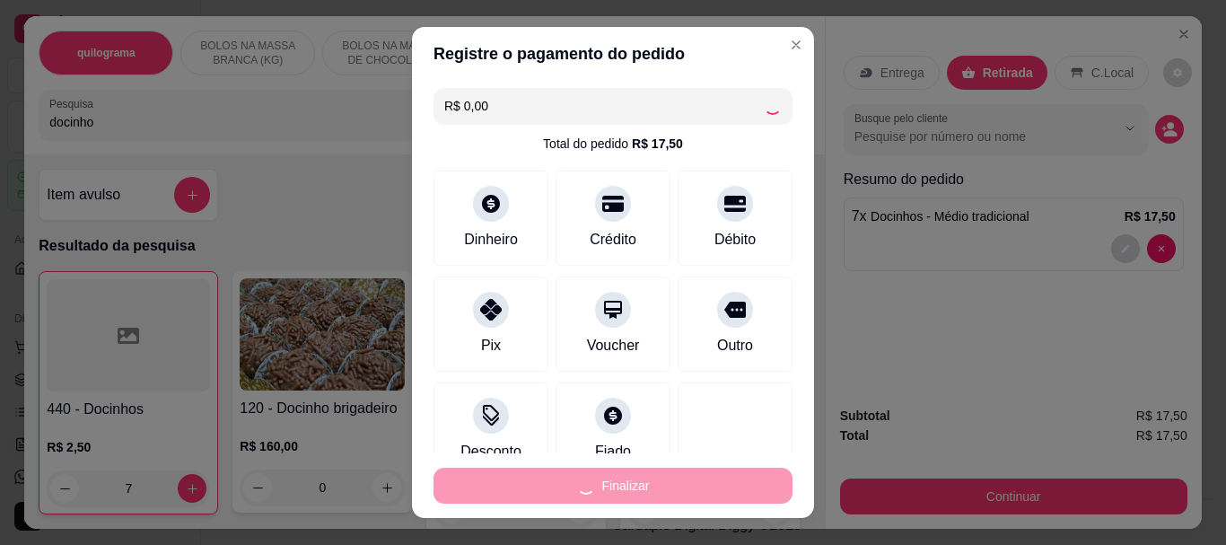
type input "0"
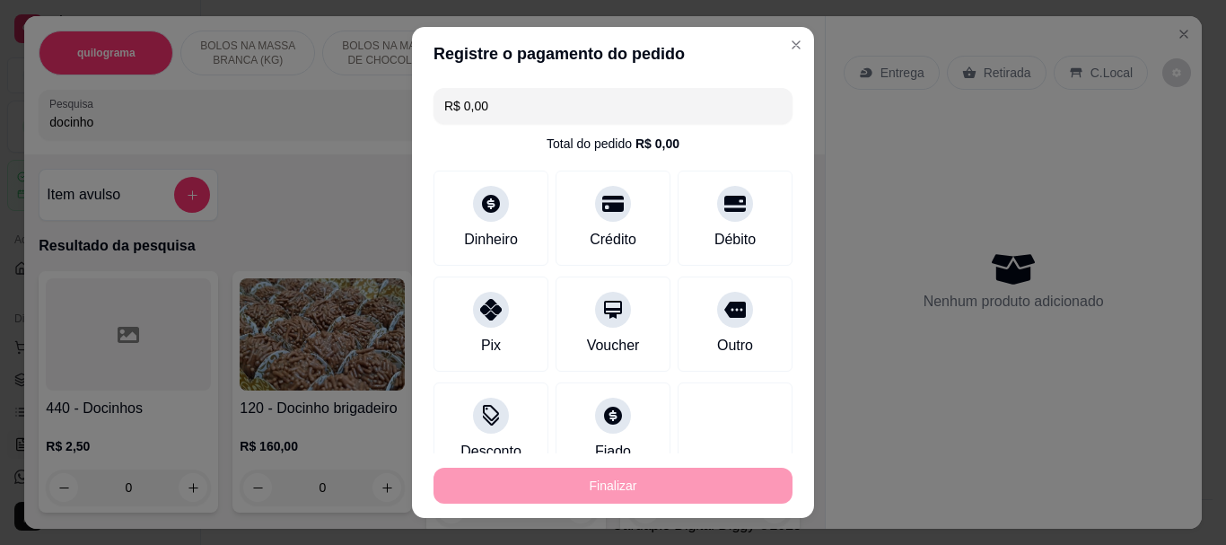
type input "-R$ 17,50"
